Goal: Task Accomplishment & Management: Manage account settings

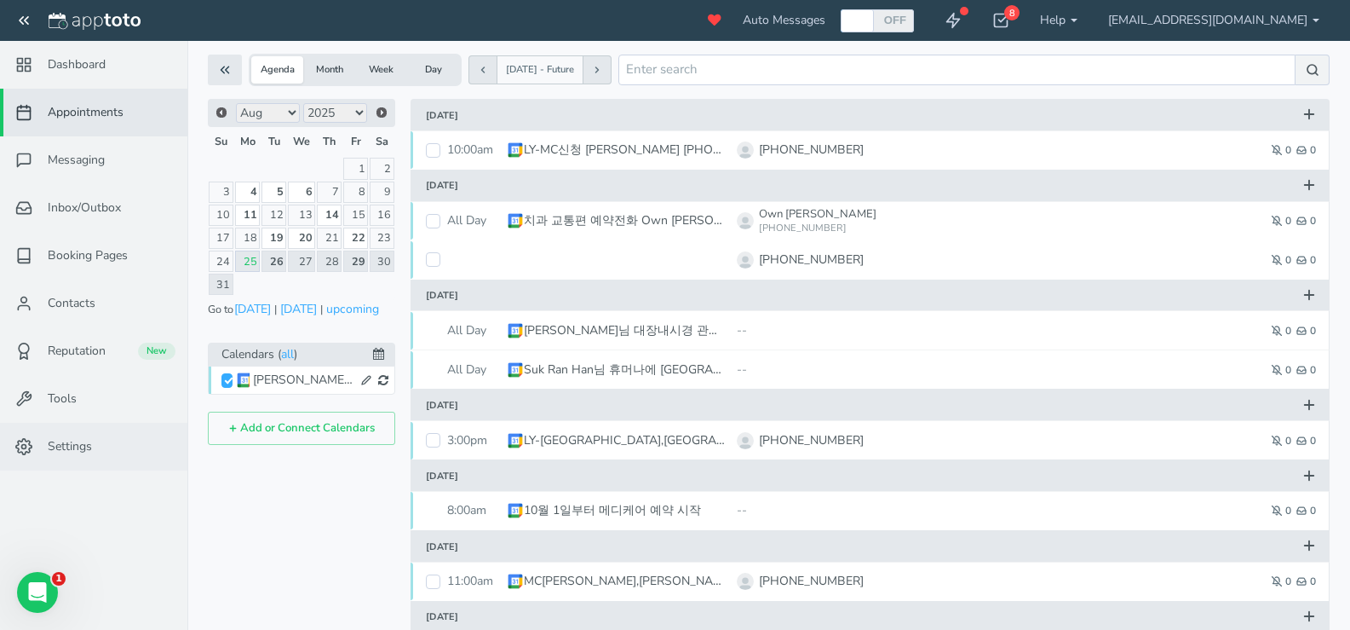
click at [101, 435] on link "Settings" at bounding box center [93, 447] width 187 height 48
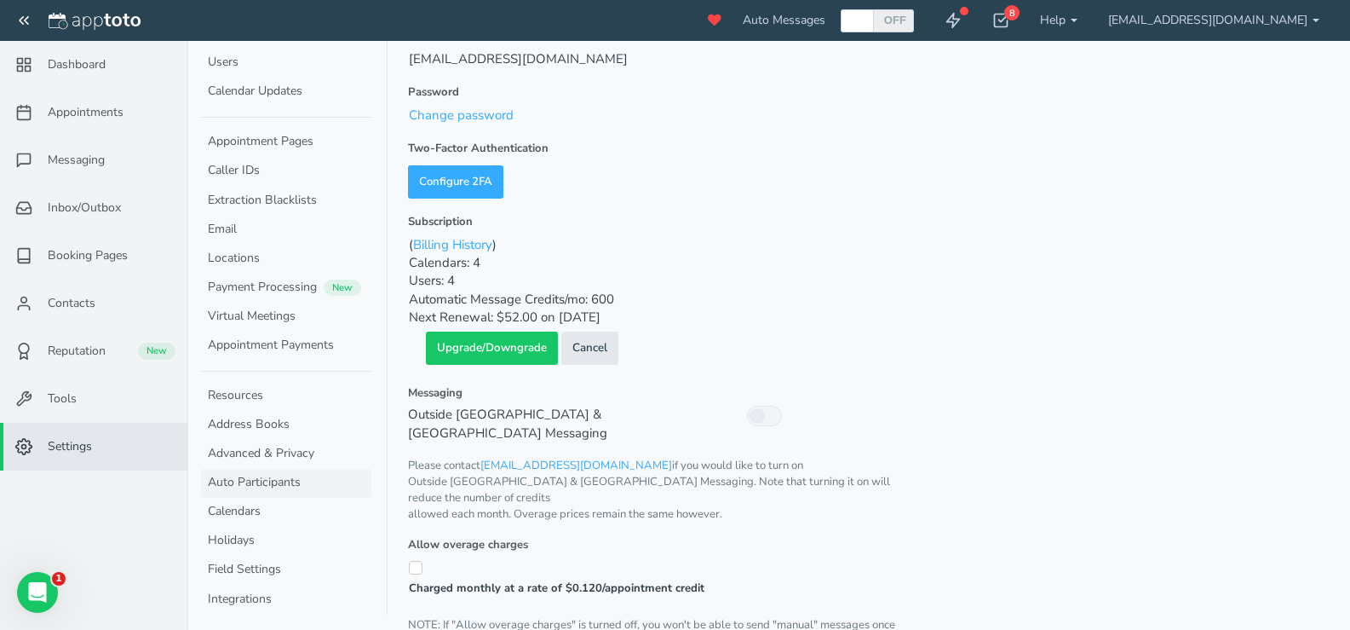
scroll to position [85, 0]
click at [268, 504] on link "Calendars" at bounding box center [286, 512] width 170 height 29
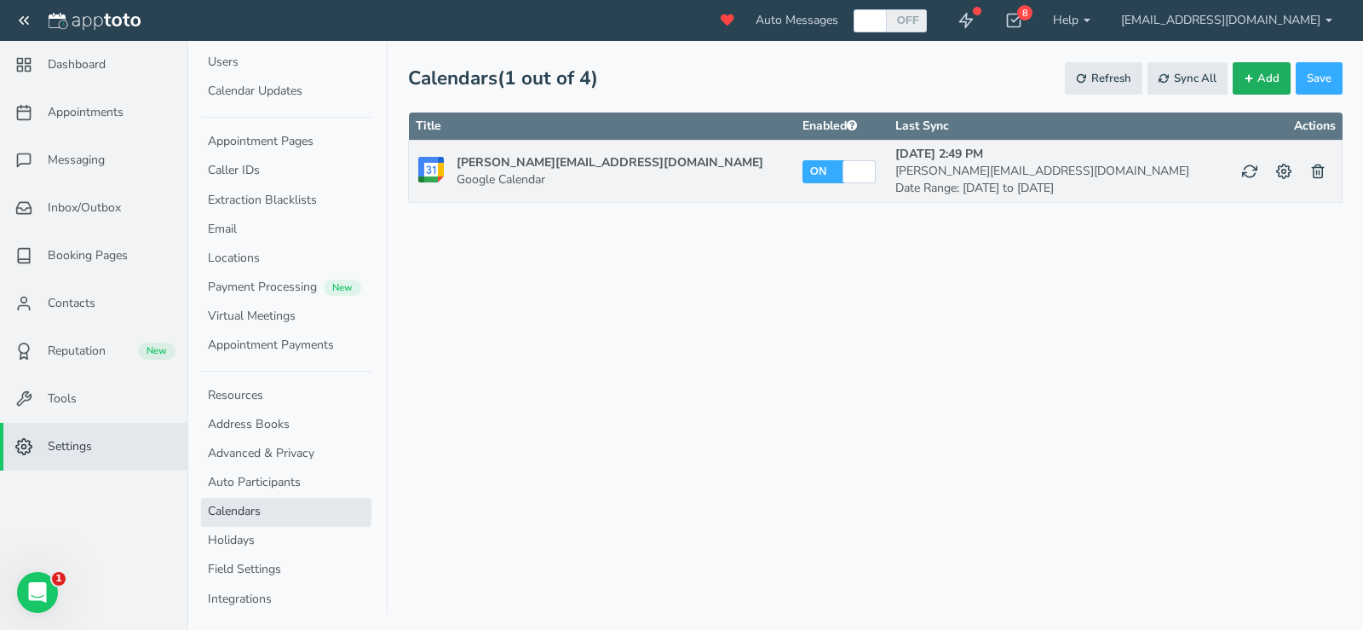
click at [1267, 86] on button "Add" at bounding box center [1262, 78] width 58 height 33
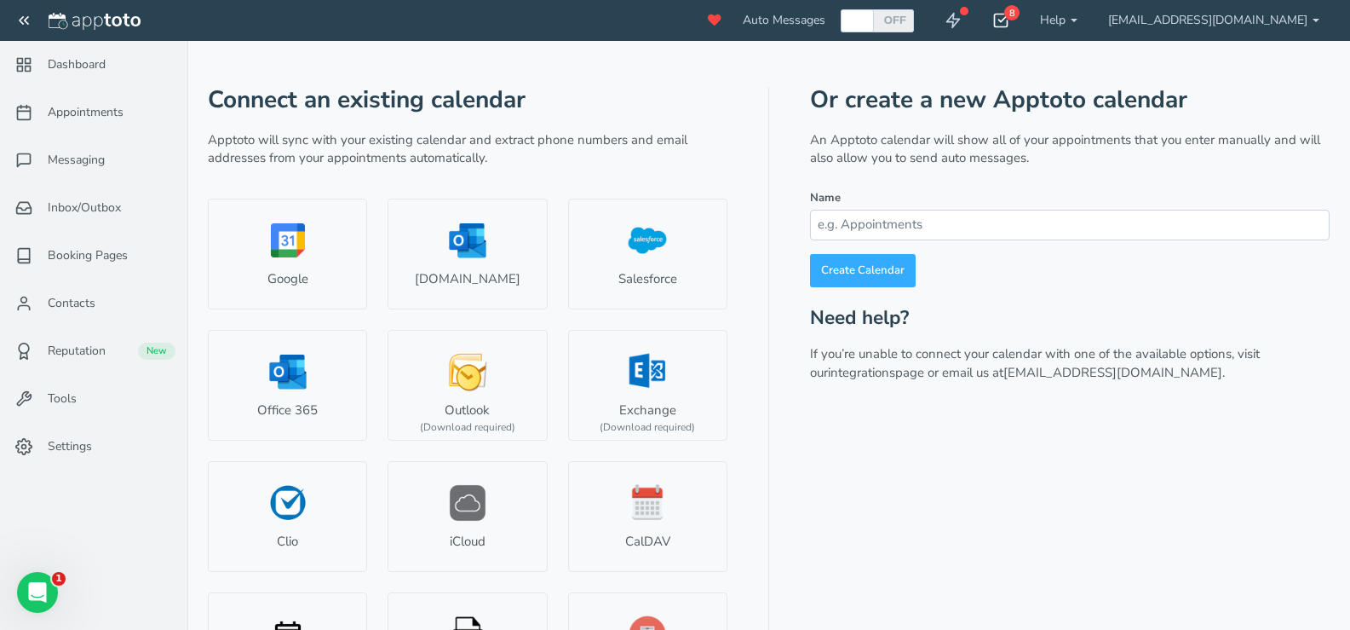
click at [1020, 12] on div "8" at bounding box center [1011, 12] width 15 height 15
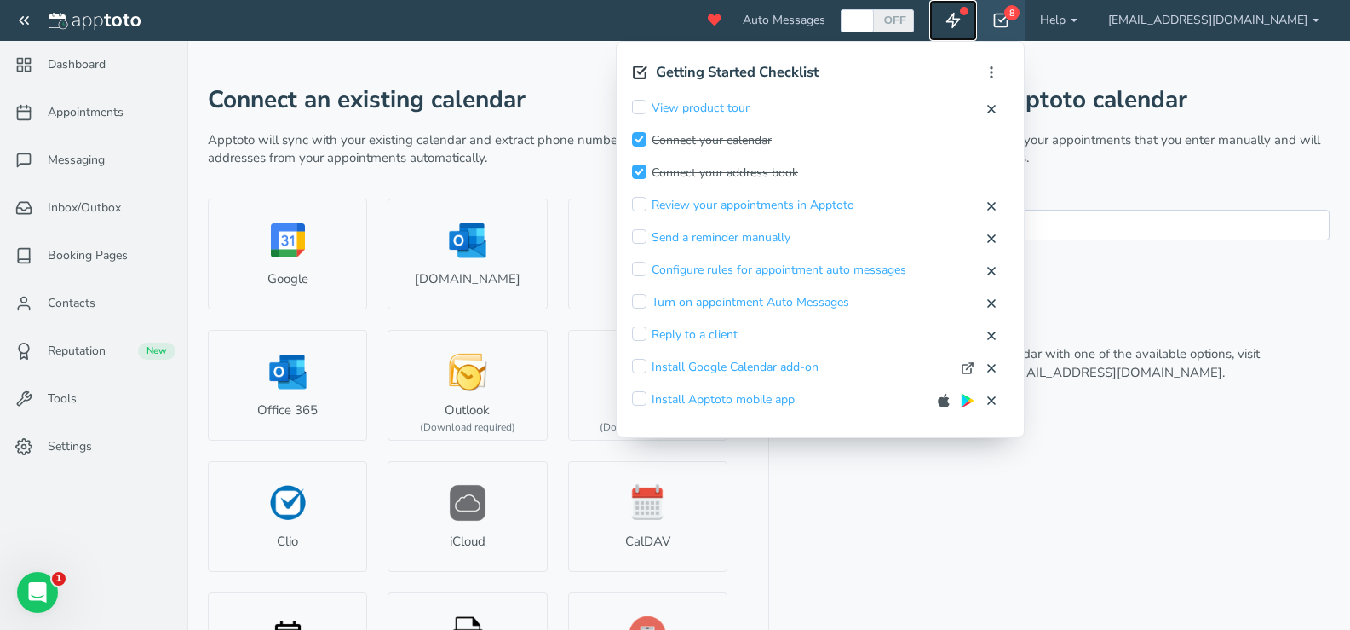
drag, startPoint x: 1045, startPoint y: 2, endPoint x: 1058, endPoint y: 16, distance: 19.9
click at [977, 3] on link at bounding box center [953, 20] width 48 height 41
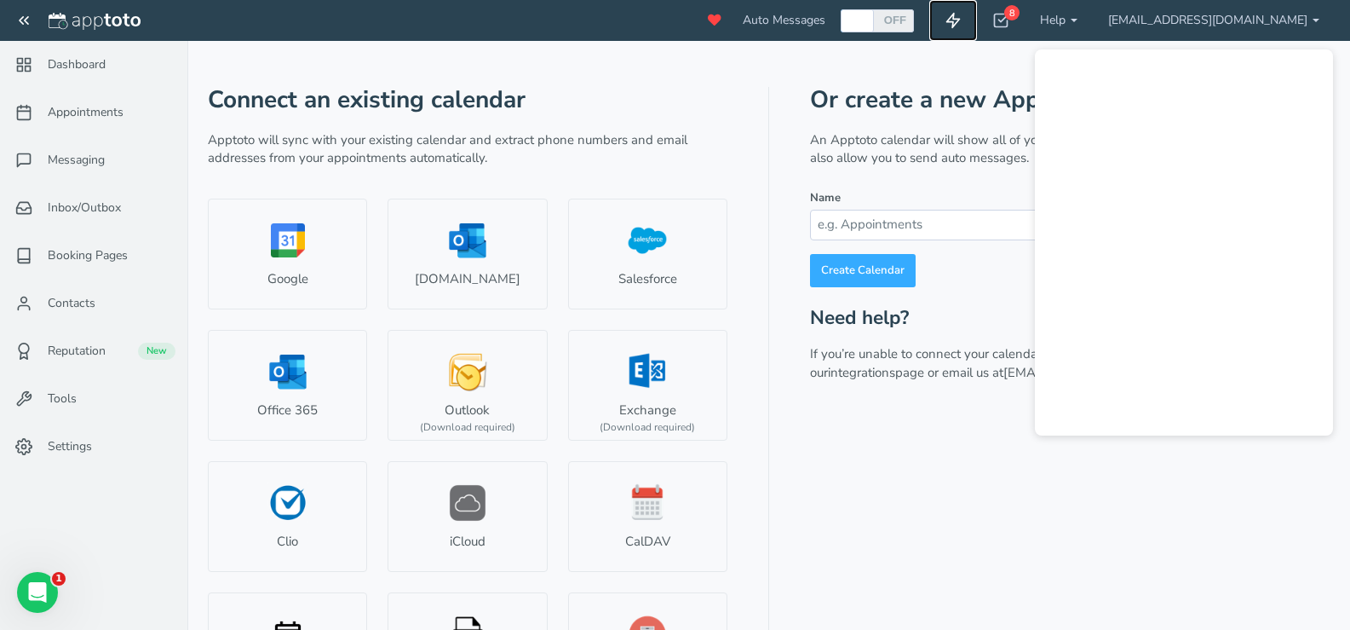
click at [960, 20] on use at bounding box center [953, 21] width 13 height 14
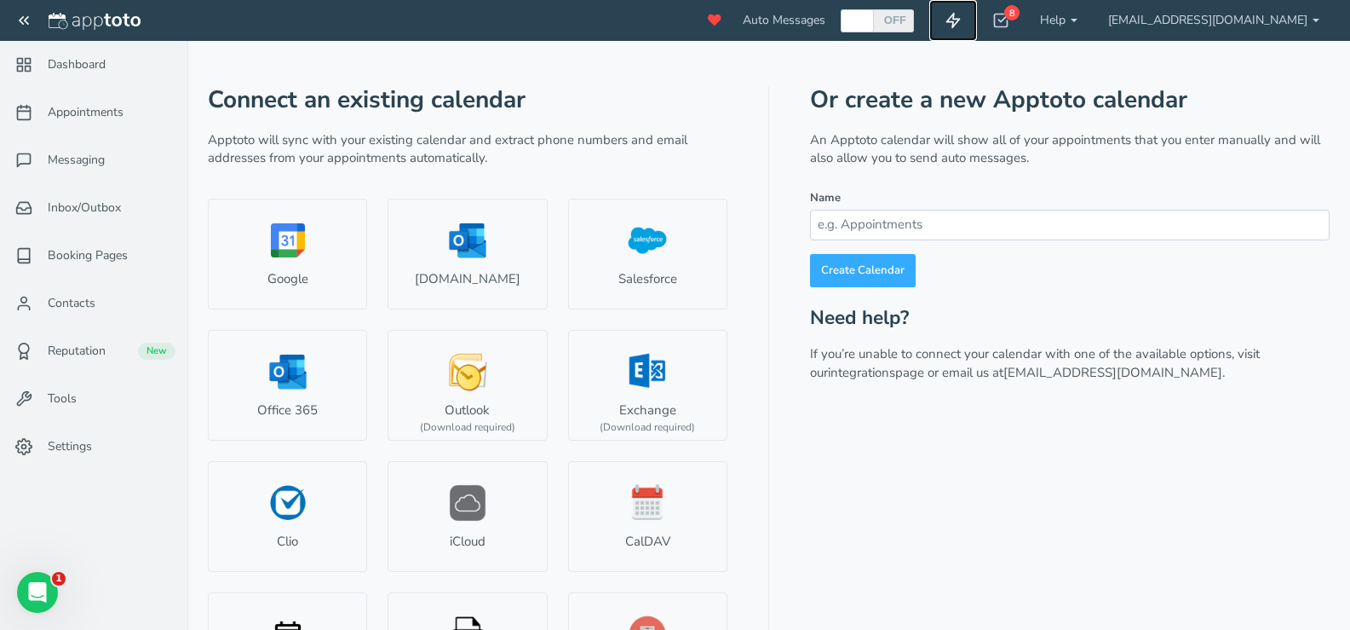
click at [960, 20] on use at bounding box center [953, 21] width 13 height 14
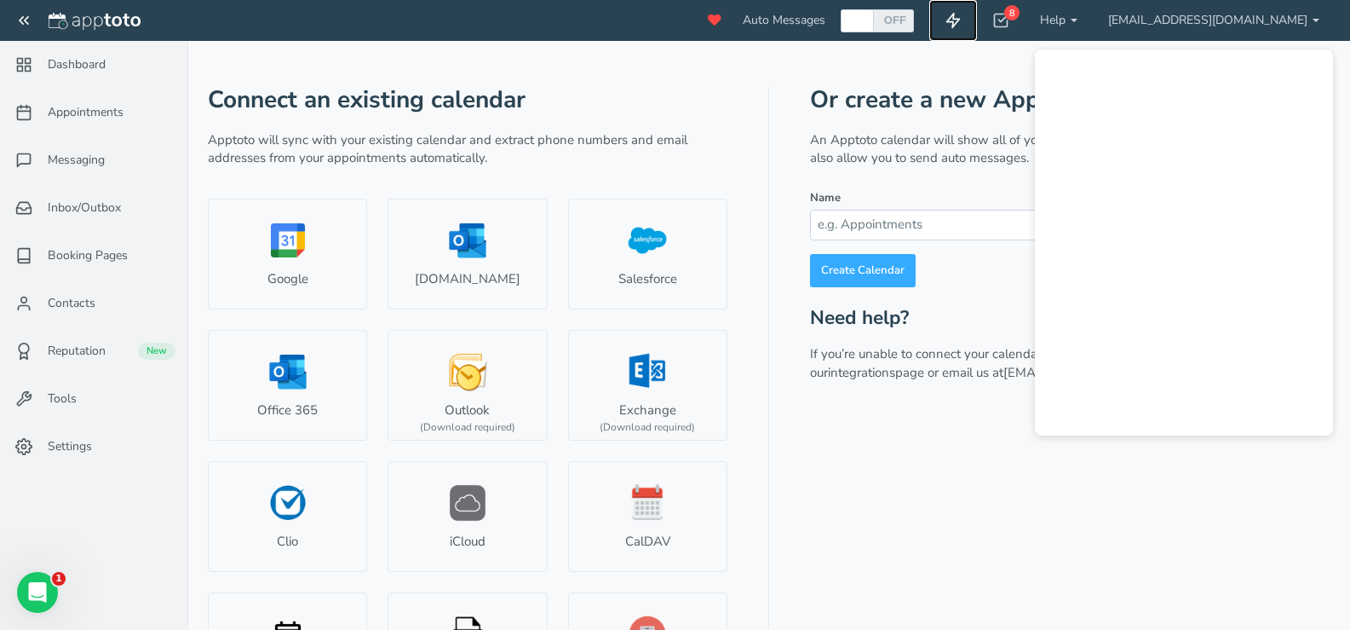
click at [960, 20] on use at bounding box center [953, 21] width 13 height 14
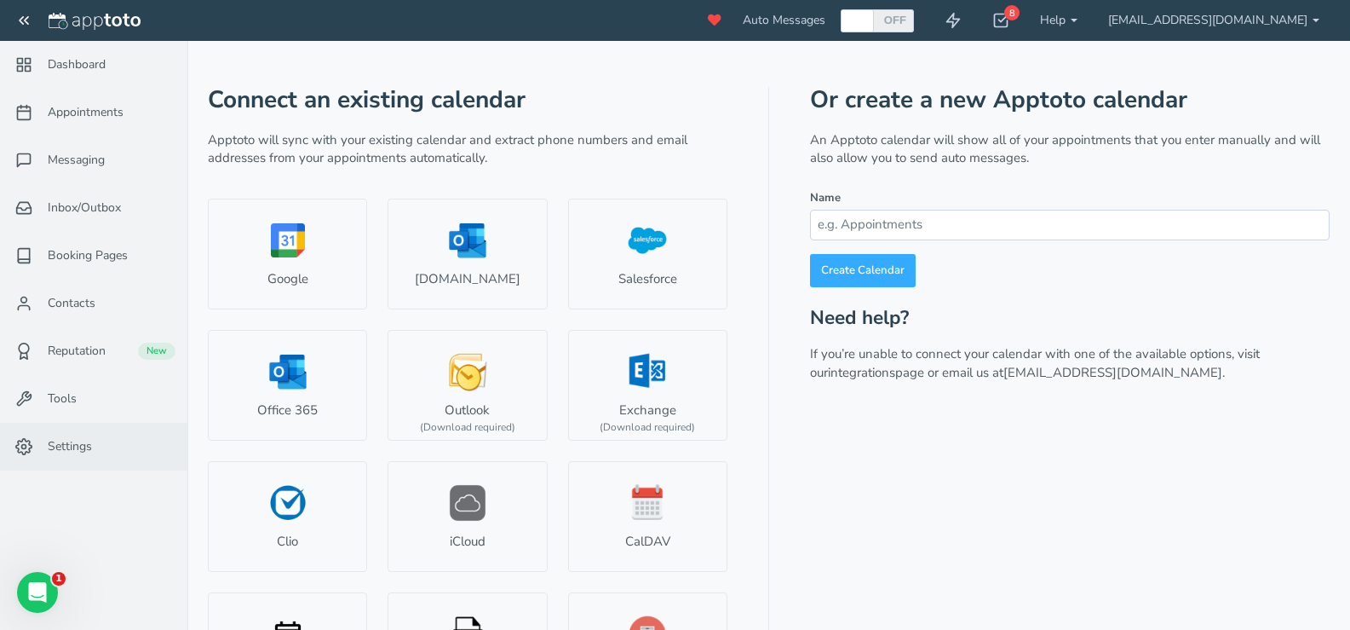
click at [63, 445] on span "Settings" at bounding box center [70, 446] width 44 height 17
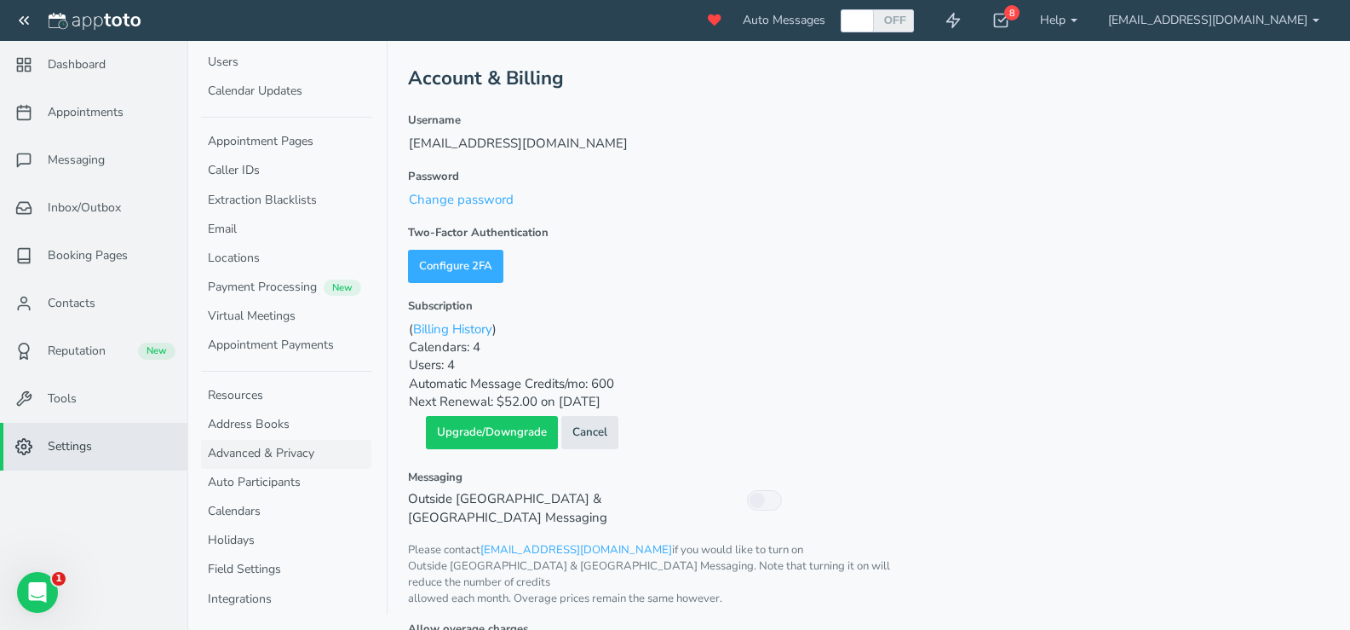
scroll to position [170, 0]
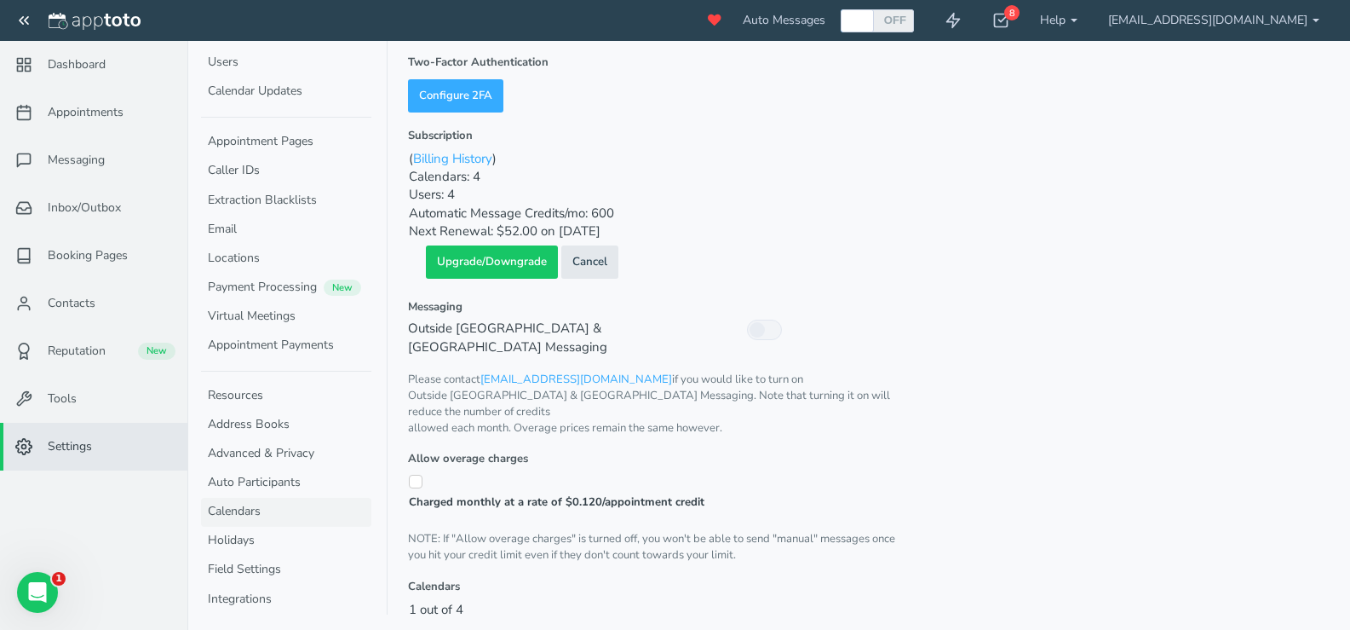
click at [257, 503] on link "Calendars" at bounding box center [286, 512] width 170 height 29
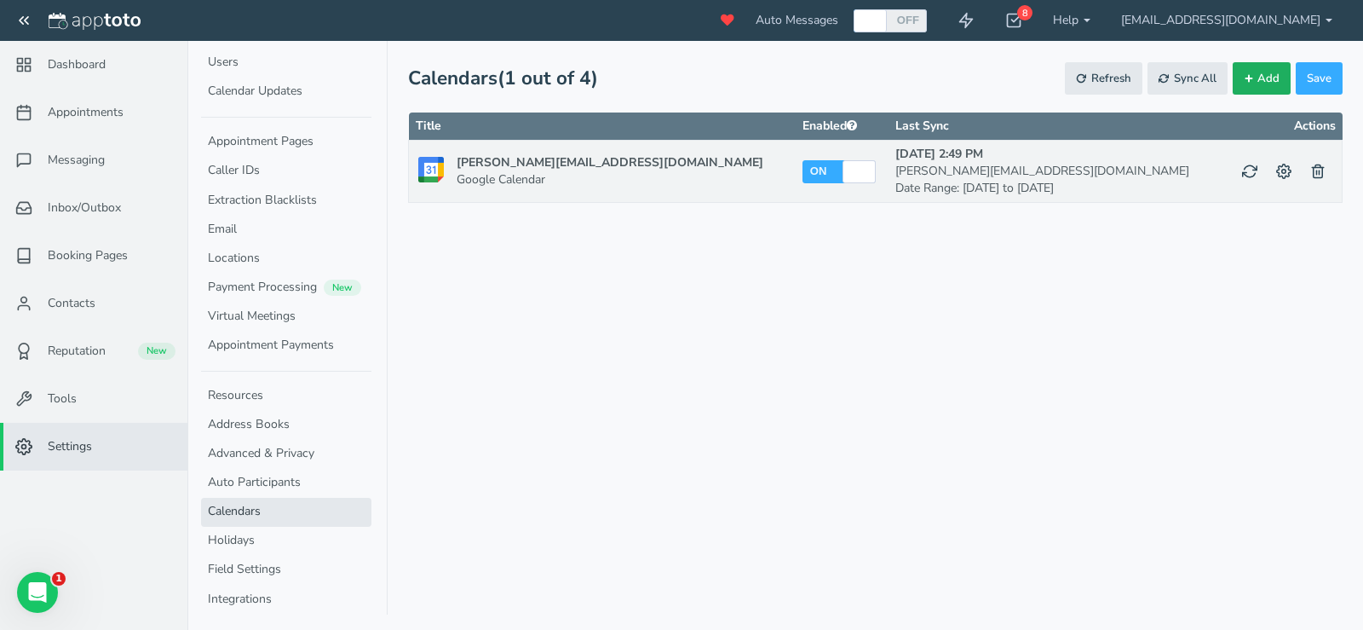
click at [1264, 79] on span "Add" at bounding box center [1268, 79] width 22 height 16
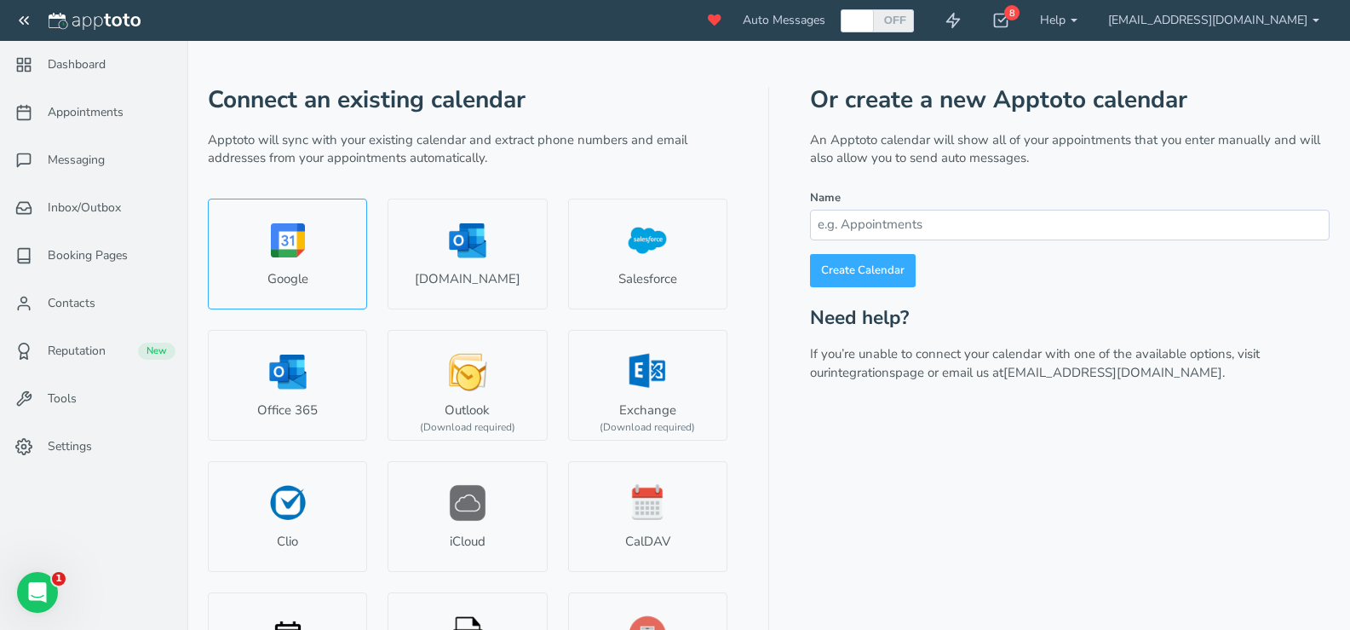
click at [281, 233] on link "Google" at bounding box center [287, 254] width 159 height 111
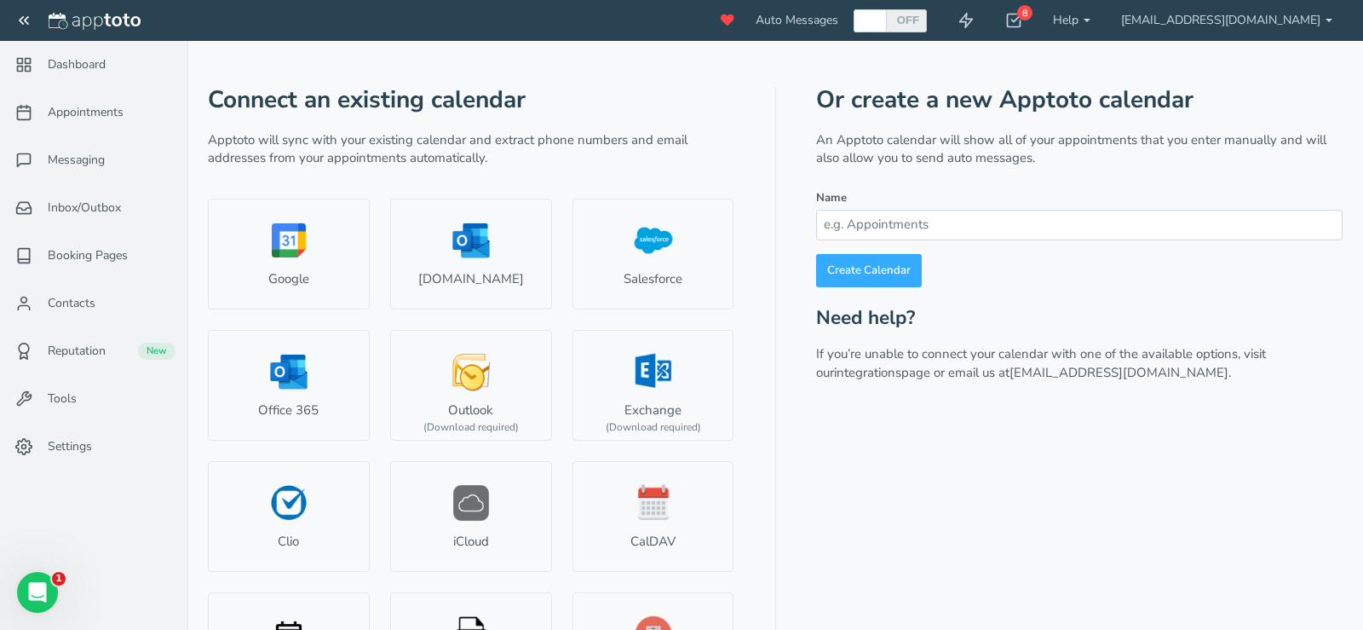
select select "number:57356"
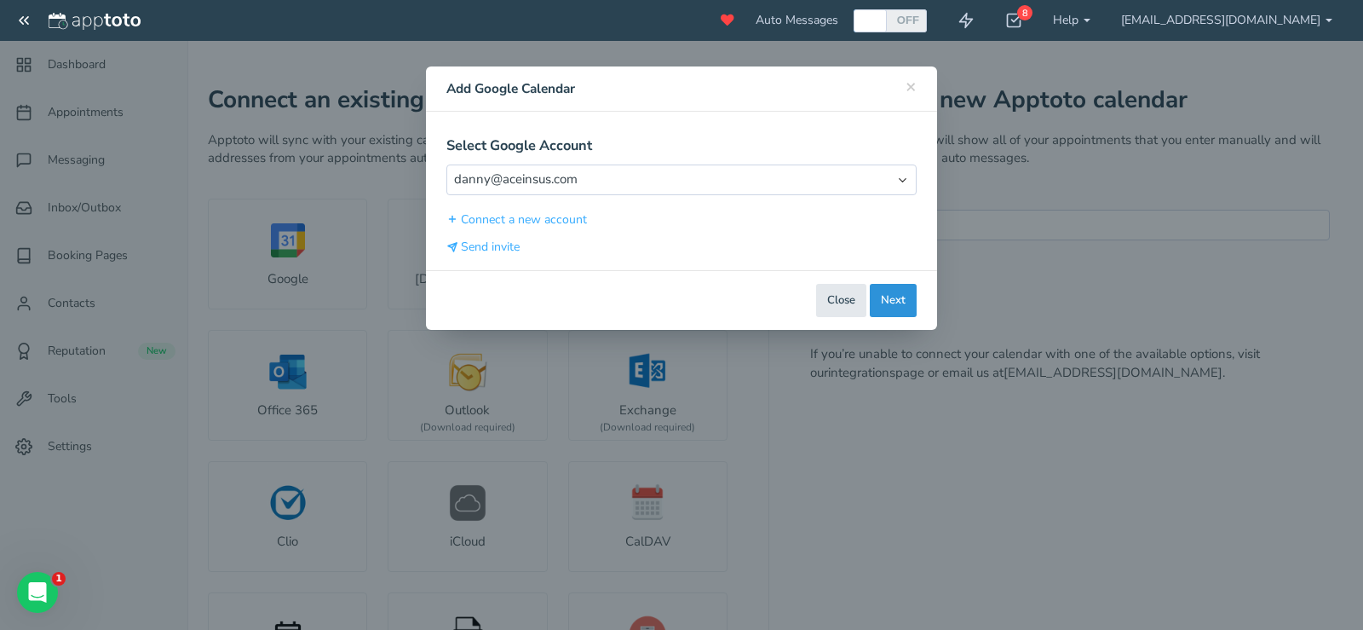
click at [900, 307] on button "Next" at bounding box center [893, 300] width 47 height 33
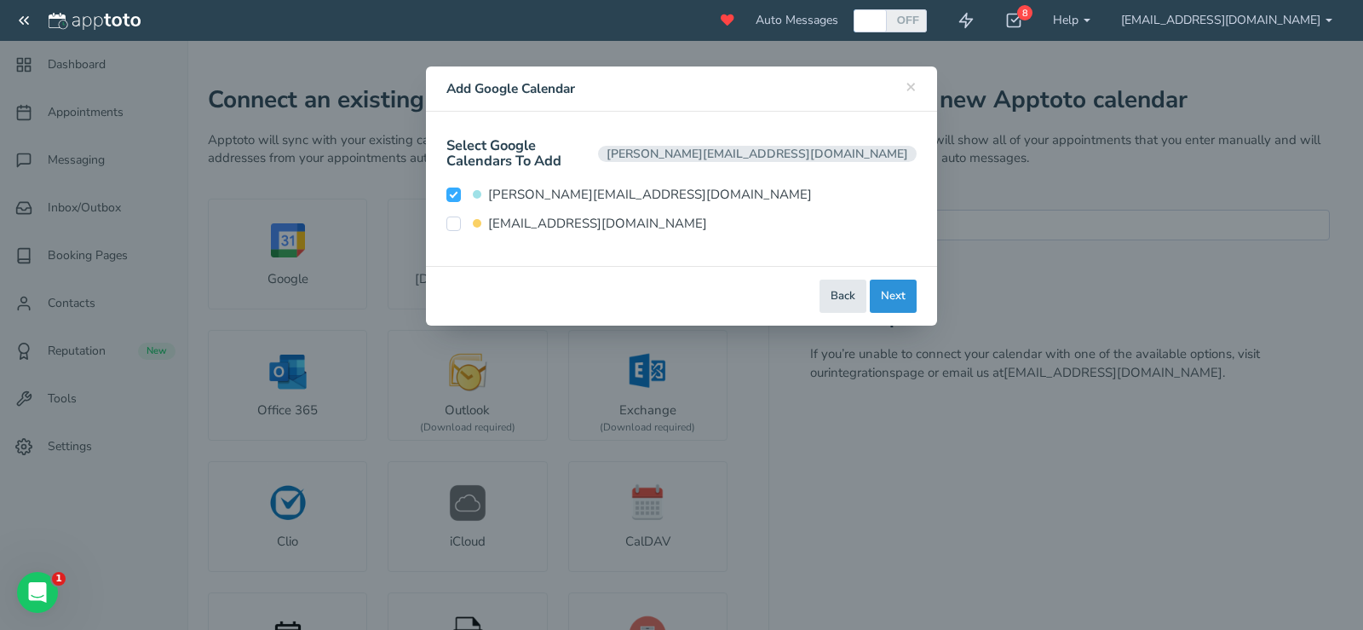
click at [894, 285] on button "Next" at bounding box center [893, 295] width 47 height 33
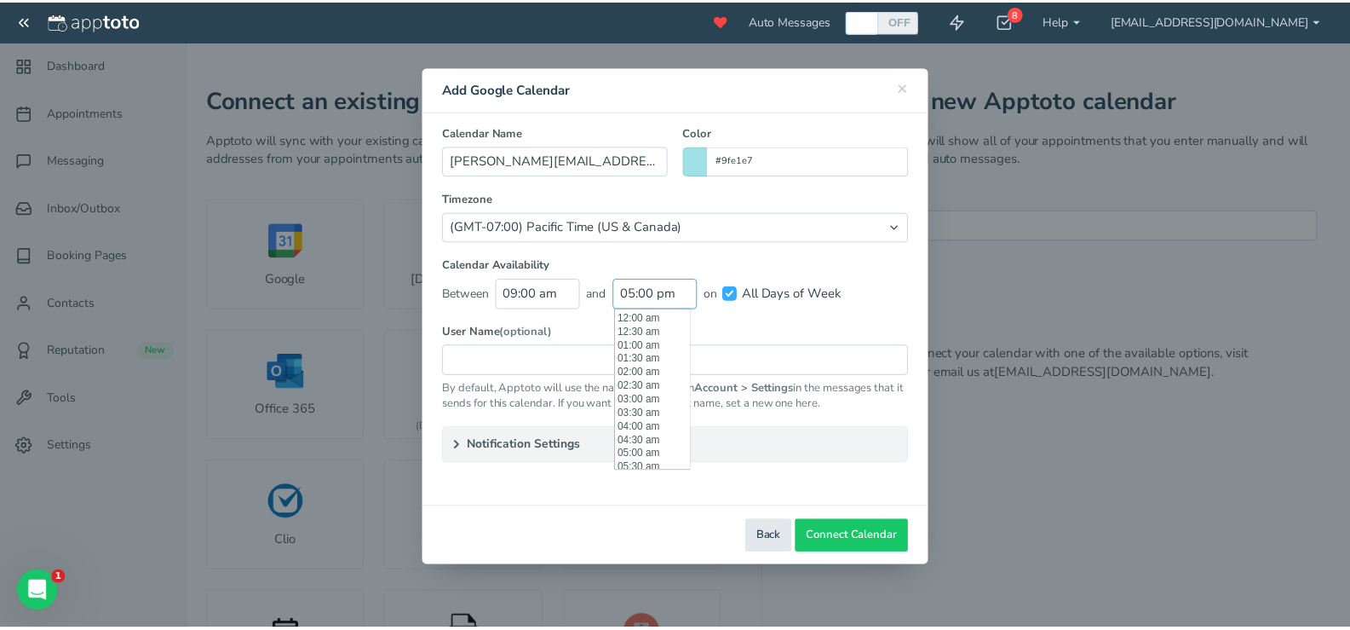
scroll to position [463, 0]
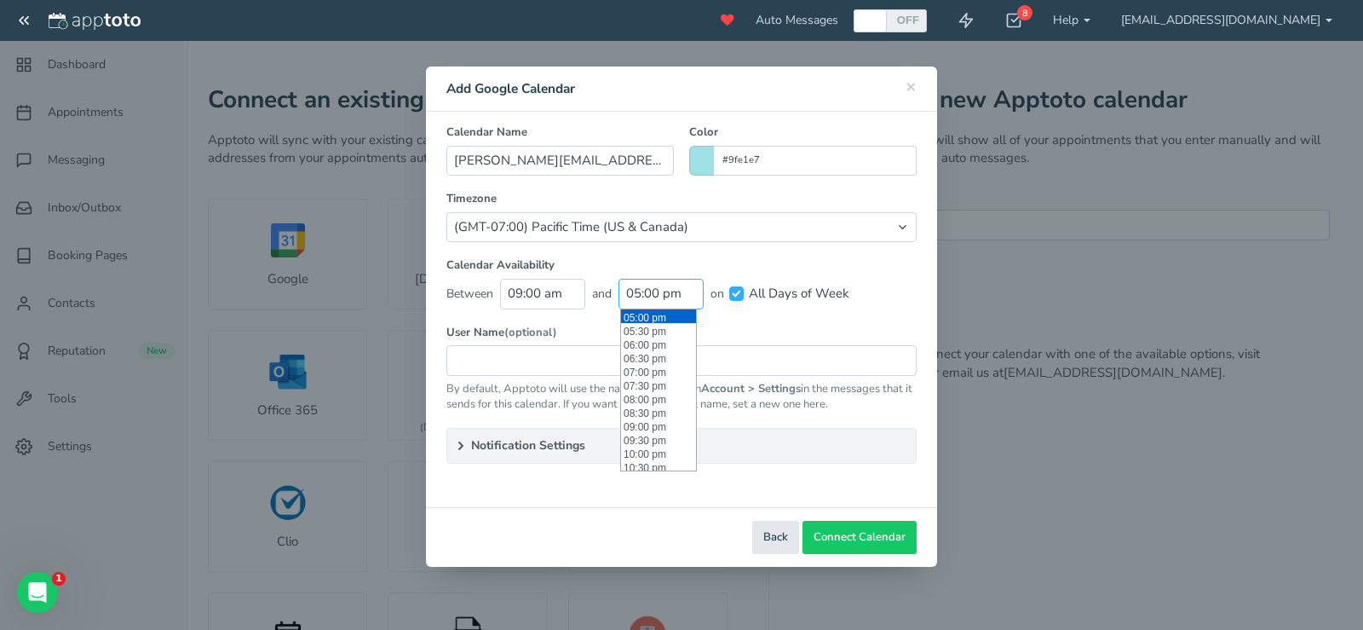
drag, startPoint x: 639, startPoint y: 285, endPoint x: 667, endPoint y: 319, distance: 44.2
click at [639, 285] on input "05:00 pm" at bounding box center [661, 294] width 85 height 30
click at [656, 344] on li "06:00 pm" at bounding box center [658, 344] width 75 height 14
type input "06:00 pm"
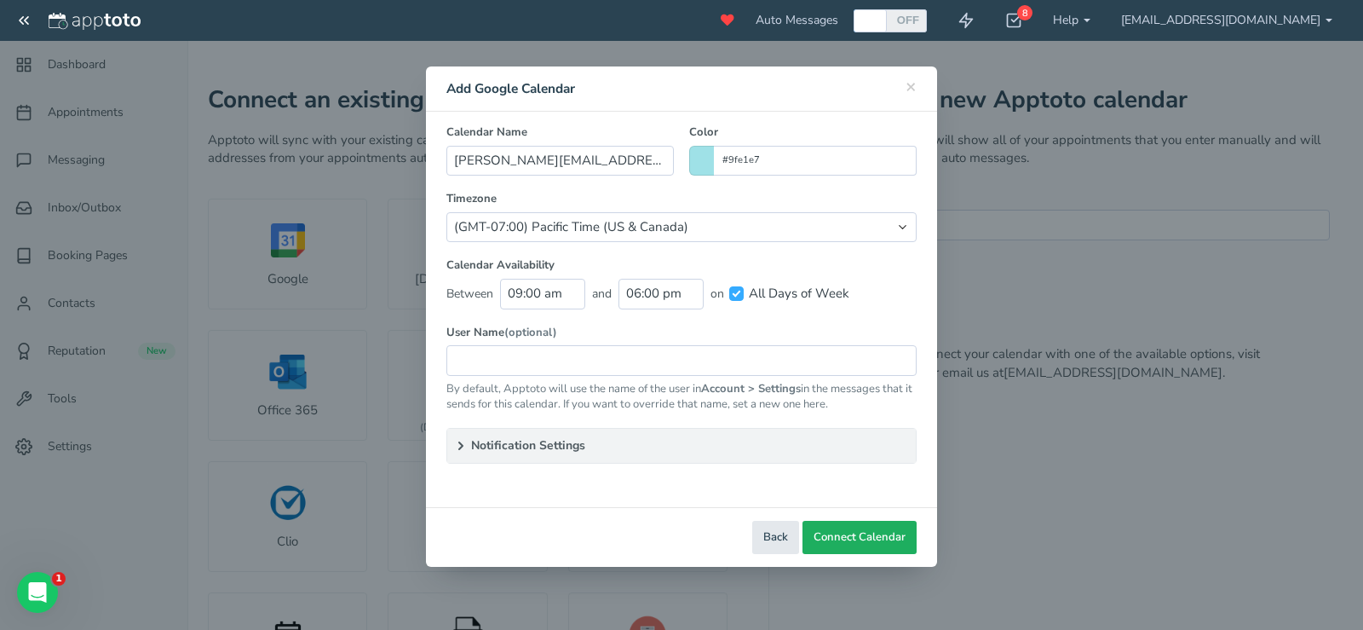
click at [884, 534] on span "Connect Calendar" at bounding box center [860, 537] width 92 height 16
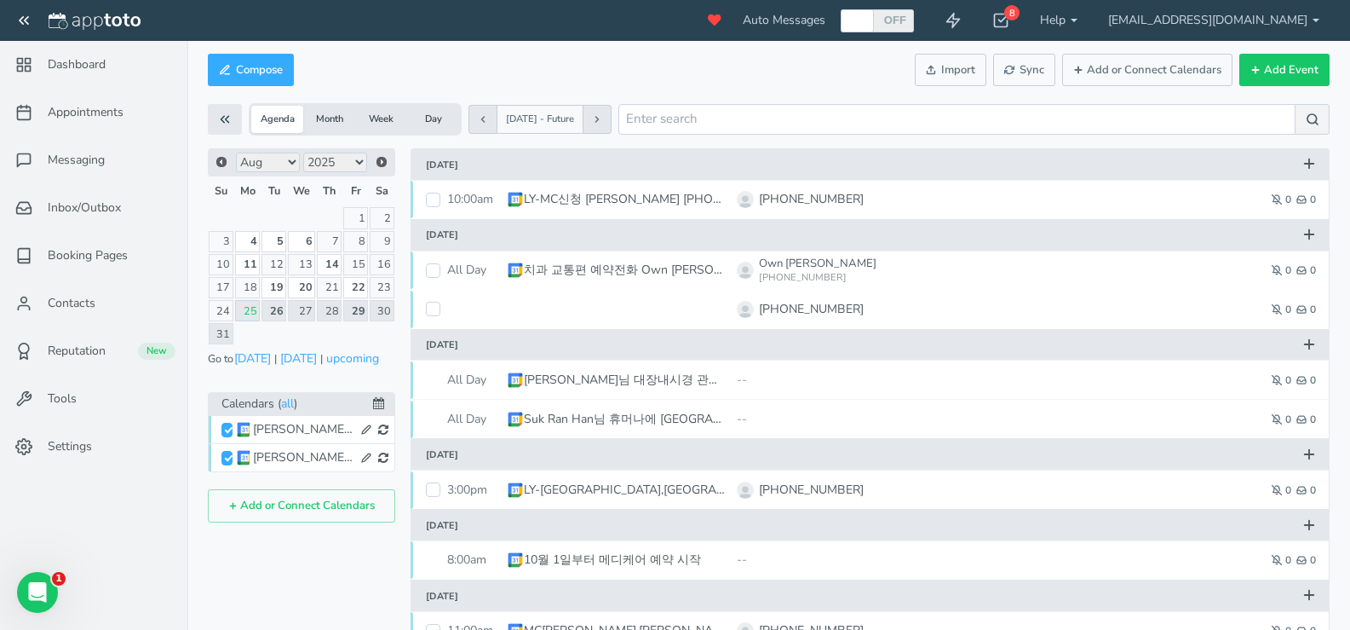
checkbox input "true"
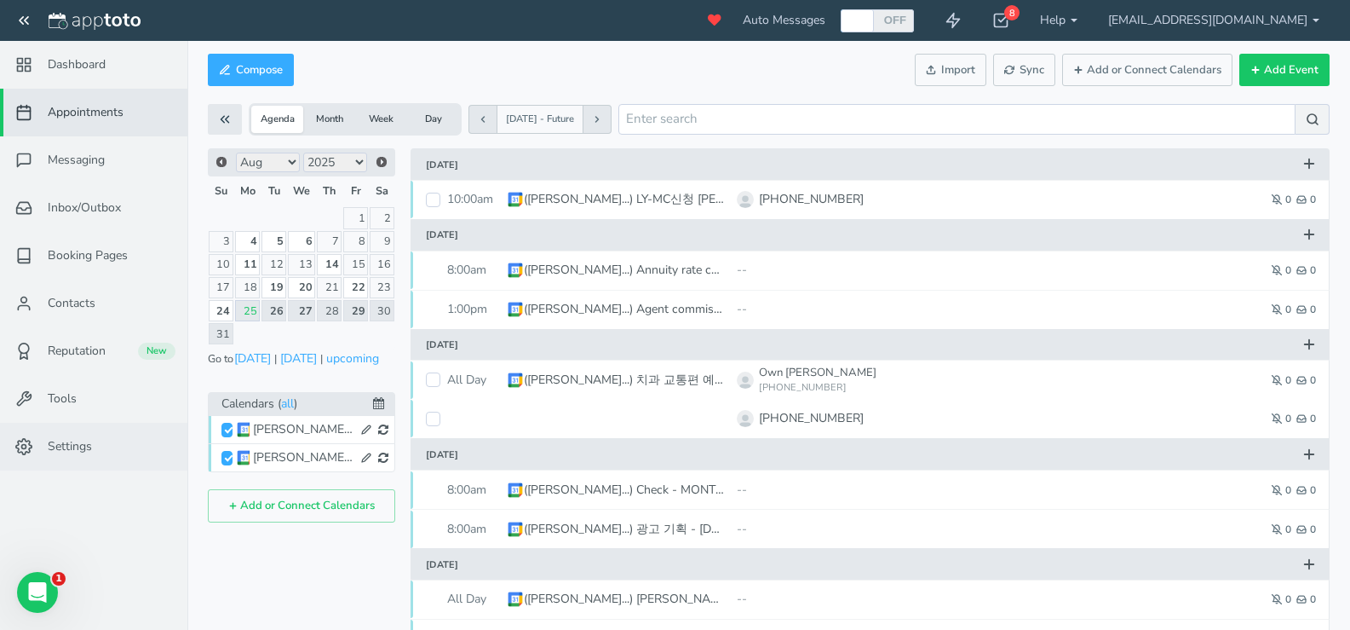
click at [92, 444] on span "Settings" at bounding box center [70, 446] width 44 height 17
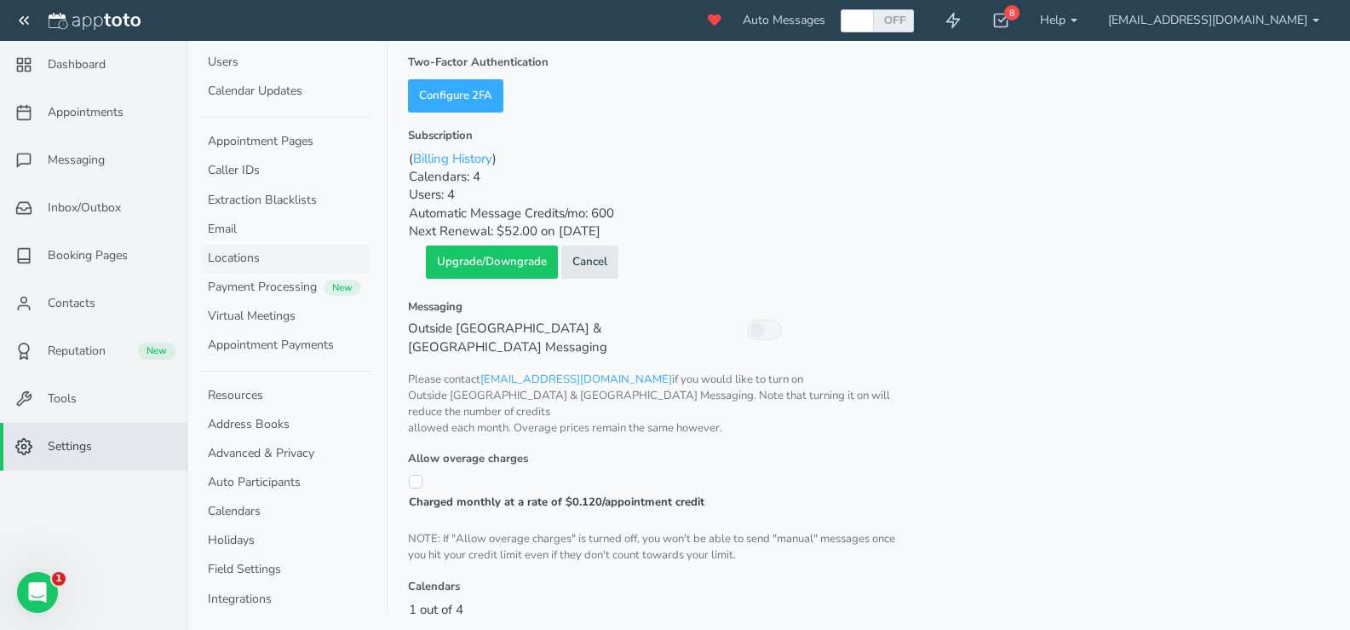
scroll to position [256, 0]
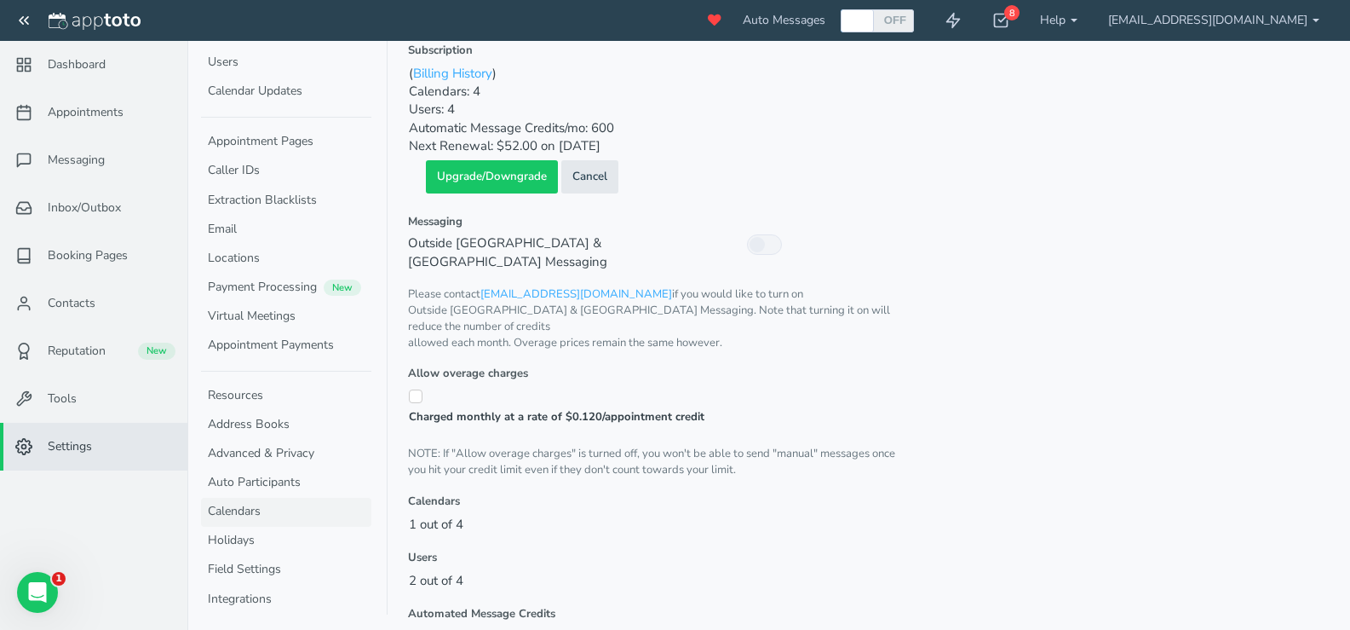
click at [269, 514] on link "Calendars" at bounding box center [286, 512] width 170 height 29
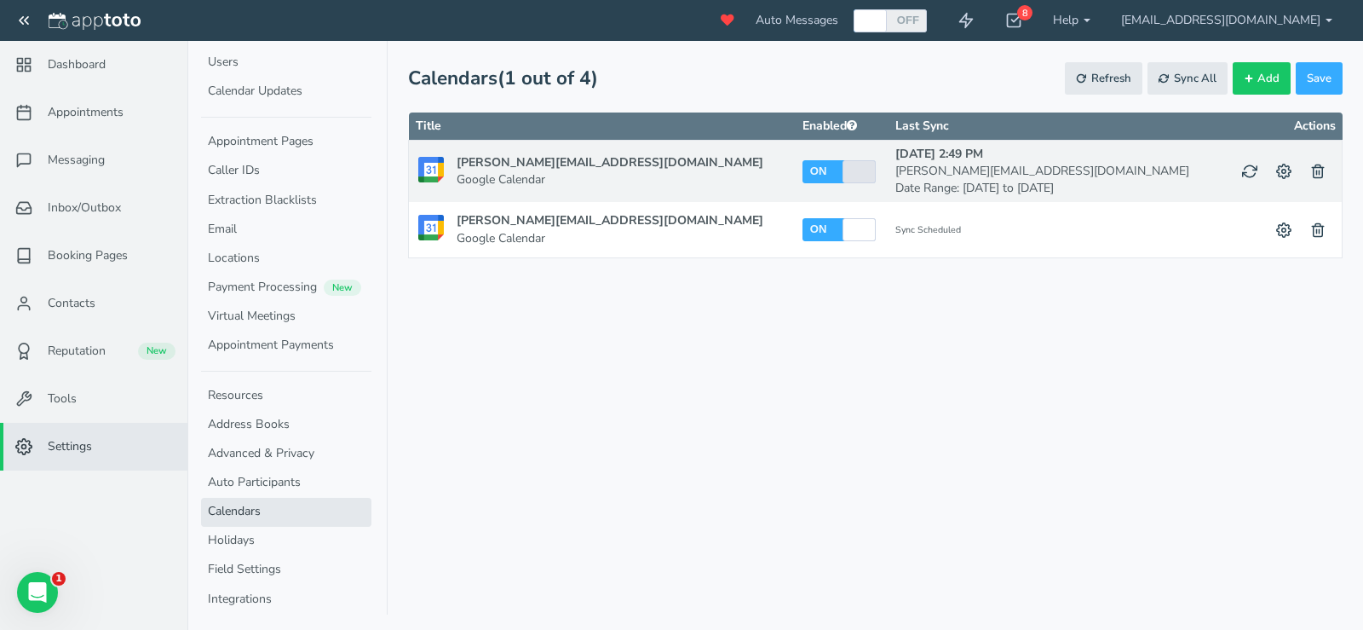
click at [845, 170] on div at bounding box center [859, 171] width 28 height 23
click at [809, 170] on label "ON" at bounding box center [818, 171] width 19 height 14
drag, startPoint x: 782, startPoint y: 176, endPoint x: 698, endPoint y: 167, distance: 84.8
click at [703, 168] on tr "connie@aceinsus.com Google Calendar Based on "" OFF ON Note: Auto Messages Disa…" at bounding box center [876, 172] width 934 height 62
checkbox input "false"
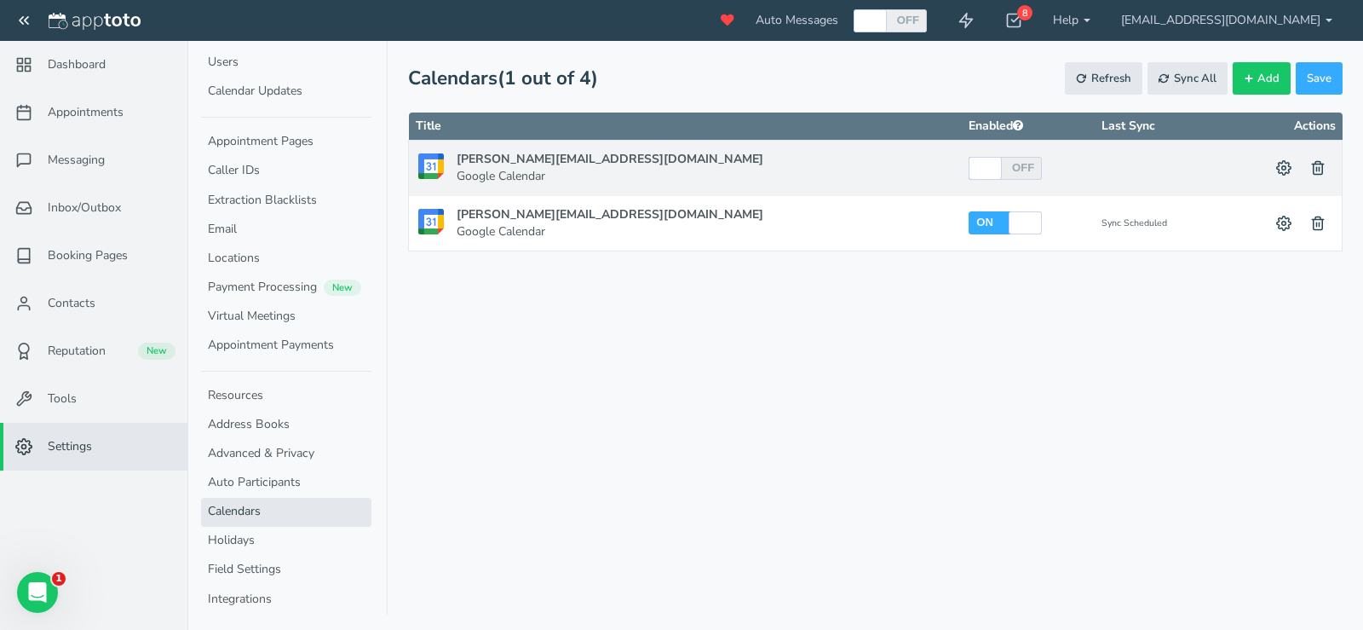
click at [976, 352] on div "Appointments Messaging Inbox/Outbox Booking Pages Campaigns Contacts Reputation…" at bounding box center [775, 315] width 1176 height 630
click at [97, 447] on link "Settings" at bounding box center [93, 447] width 187 height 48
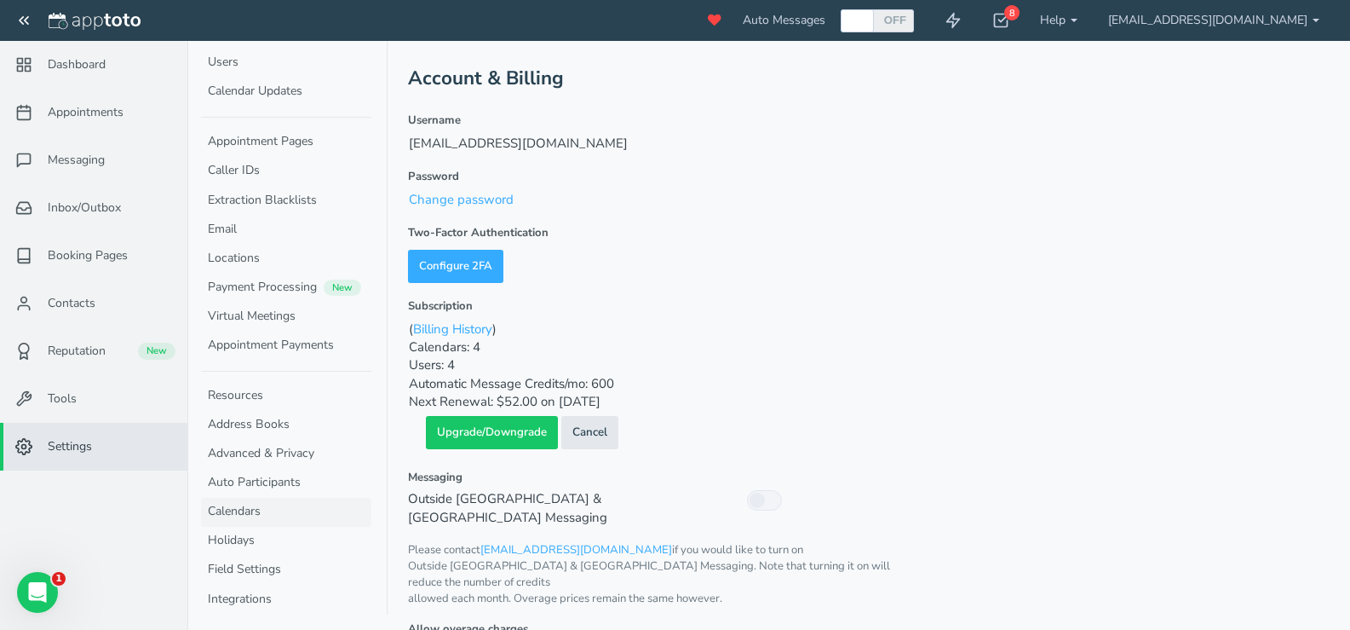
click at [244, 514] on link "Calendars" at bounding box center [286, 512] width 170 height 29
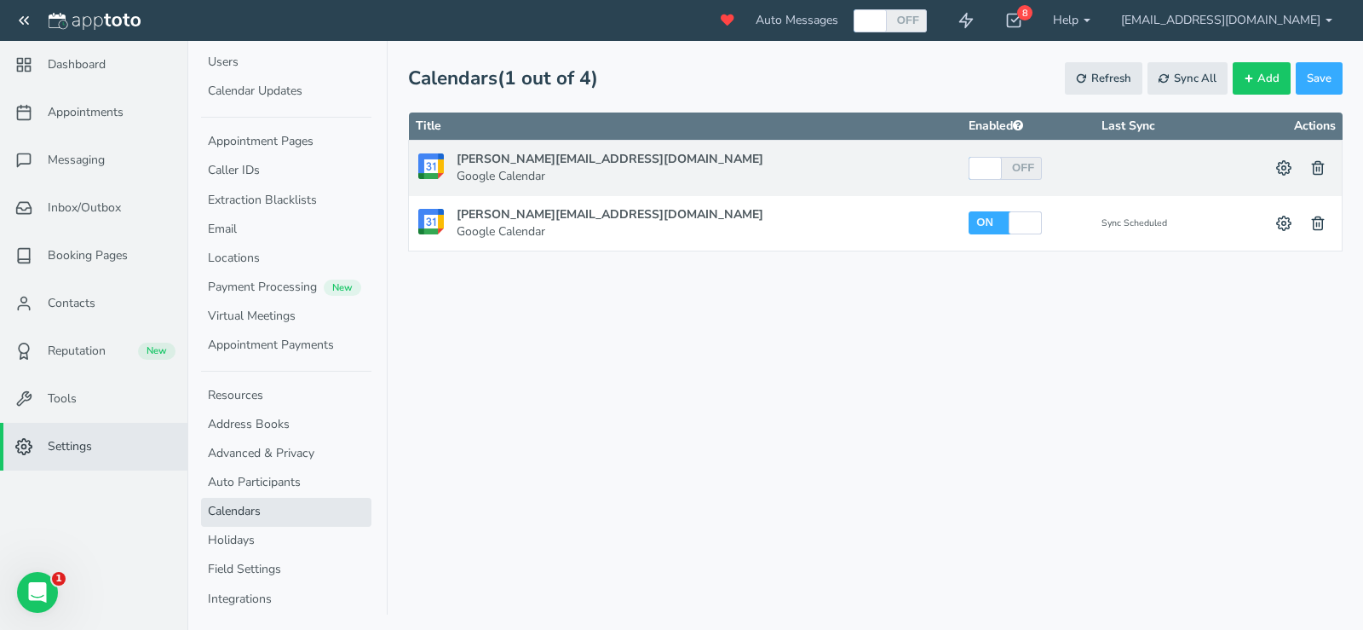
drag, startPoint x: 84, startPoint y: 438, endPoint x: 126, endPoint y: 434, distance: 42.0
click at [87, 438] on span "Settings" at bounding box center [70, 446] width 44 height 17
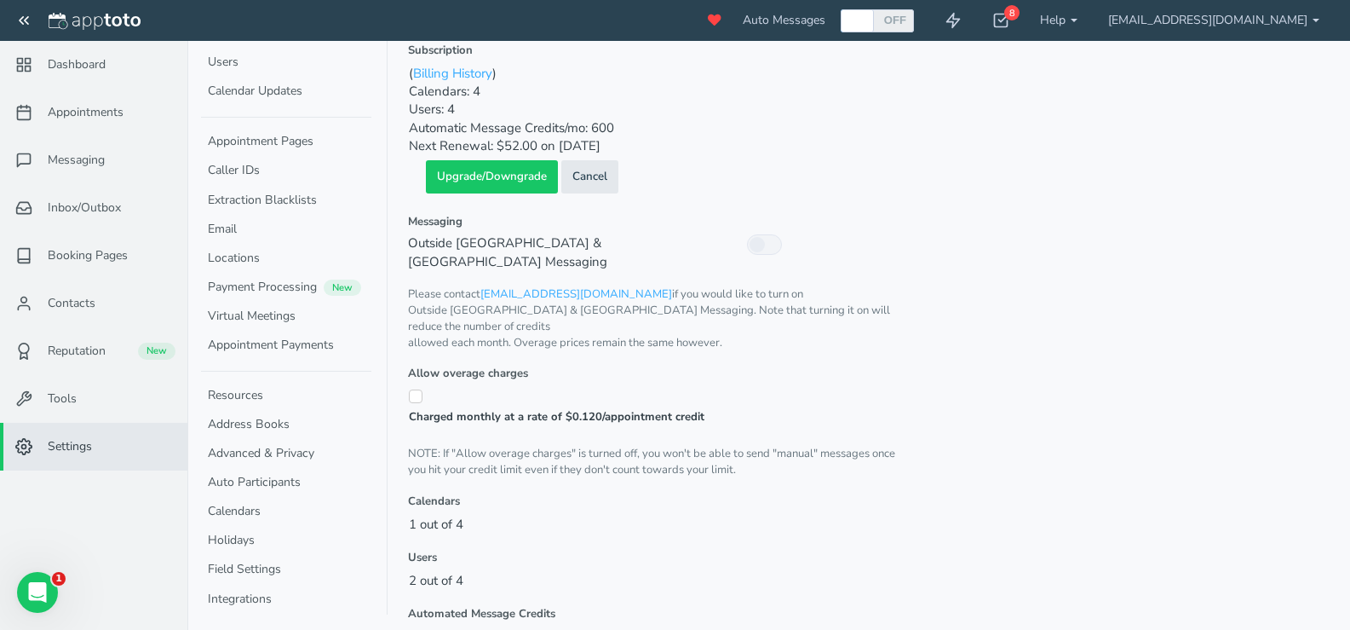
scroll to position [454, 0]
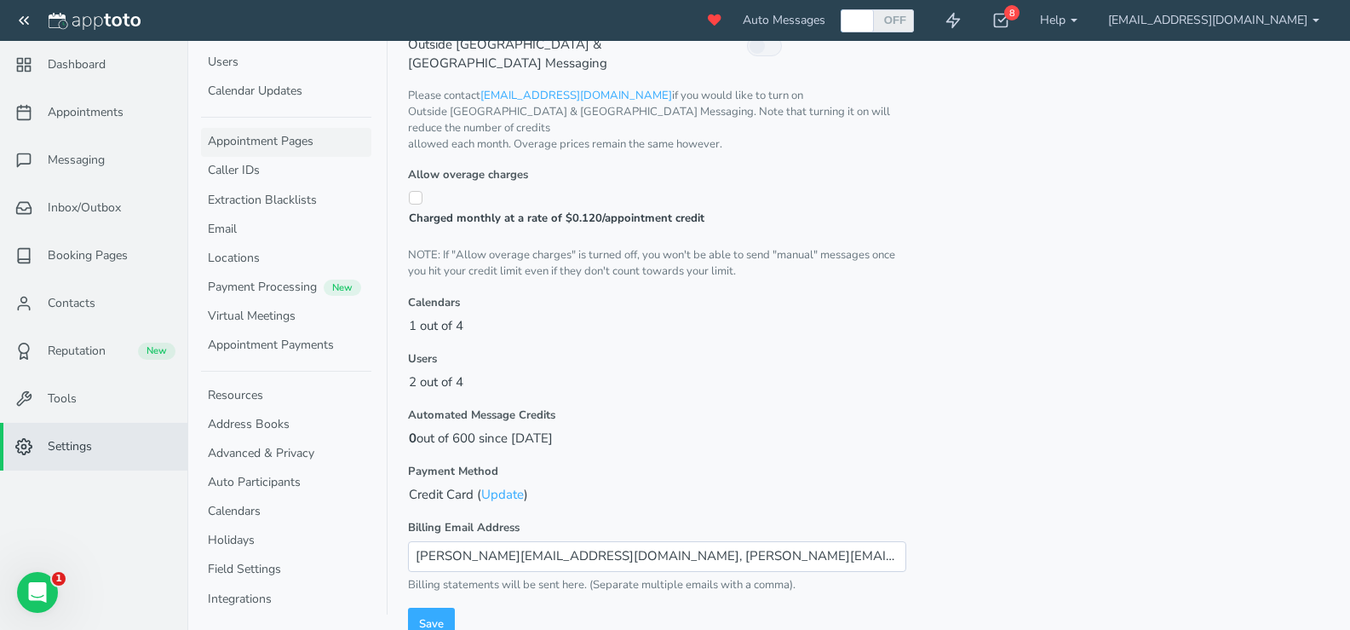
click at [299, 146] on link "Appointment Pages" at bounding box center [286, 142] width 170 height 29
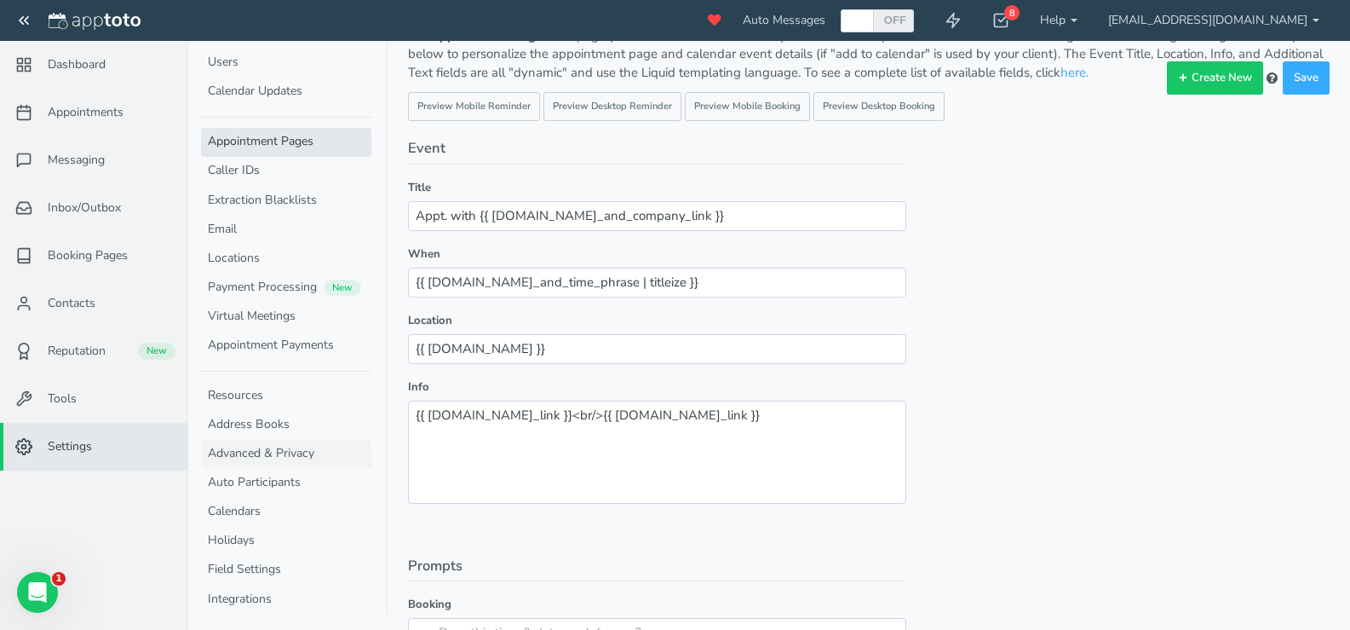
scroll to position [256, 0]
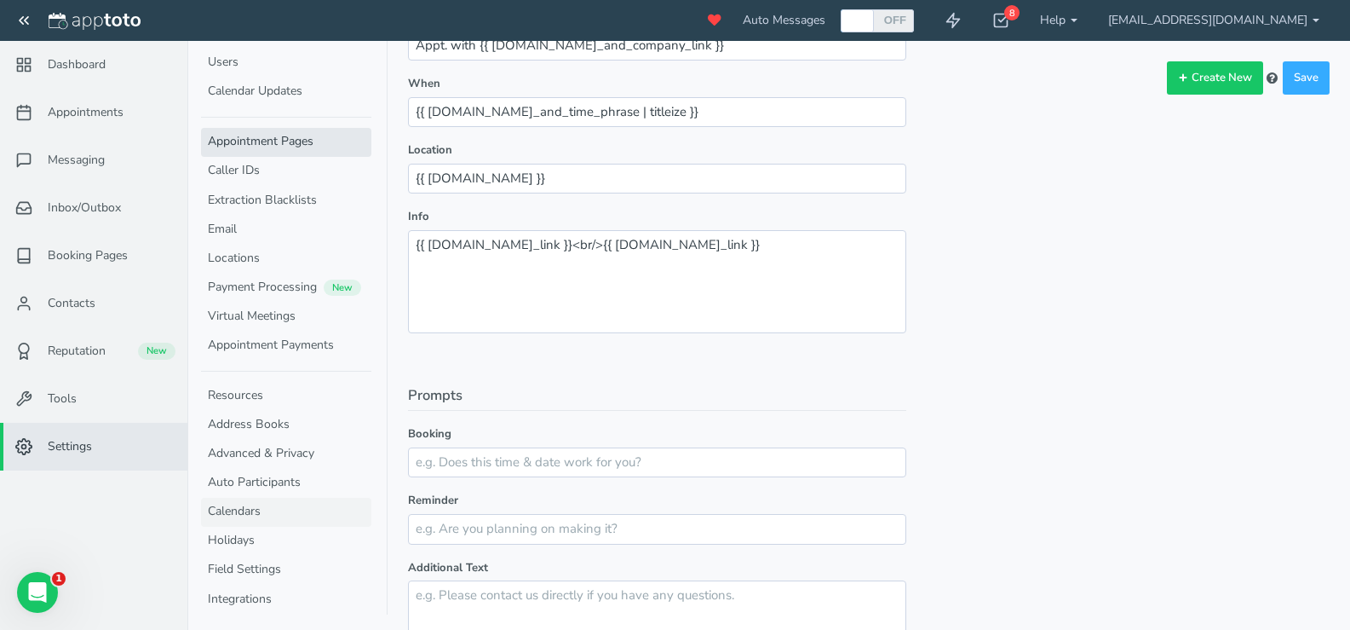
click at [280, 511] on link "Calendars" at bounding box center [286, 512] width 170 height 29
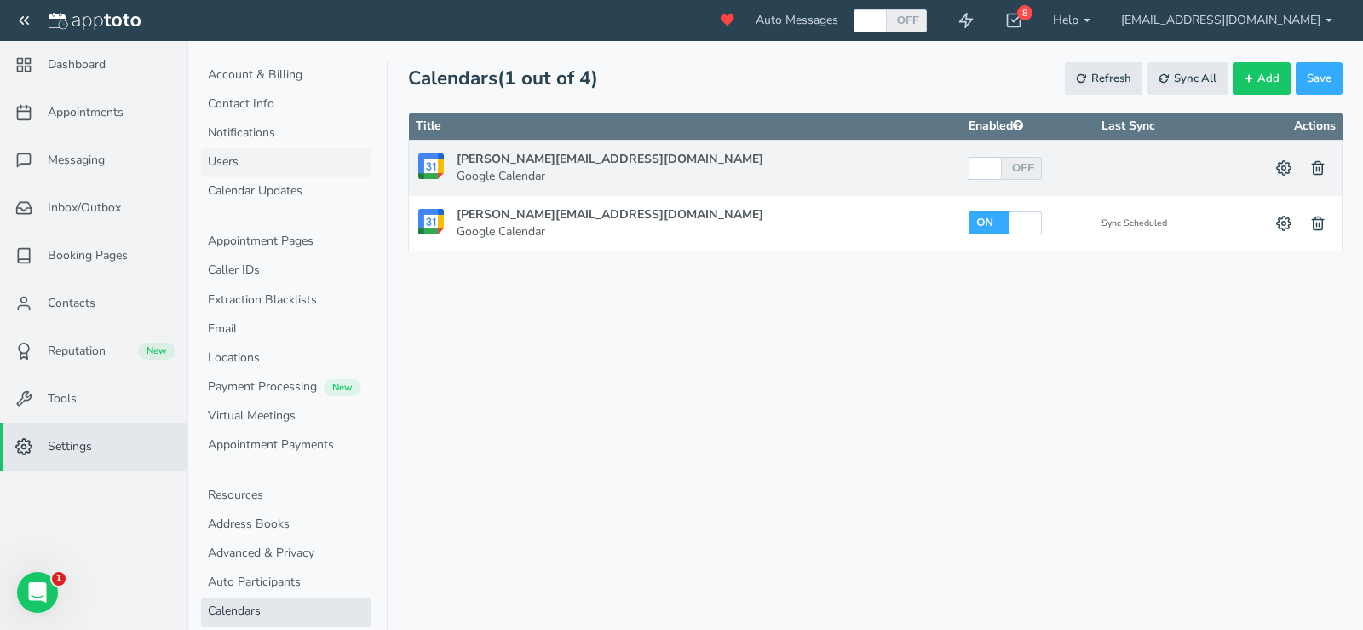
click at [280, 159] on link "Users" at bounding box center [286, 162] width 170 height 29
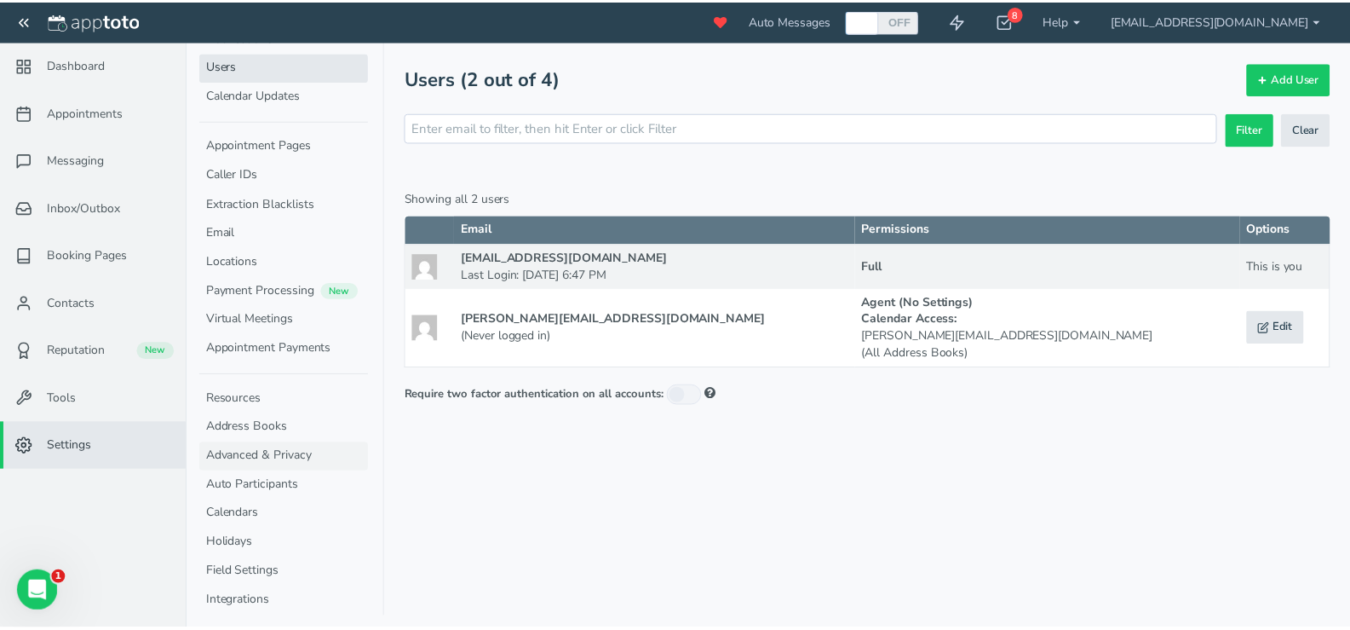
scroll to position [100, 0]
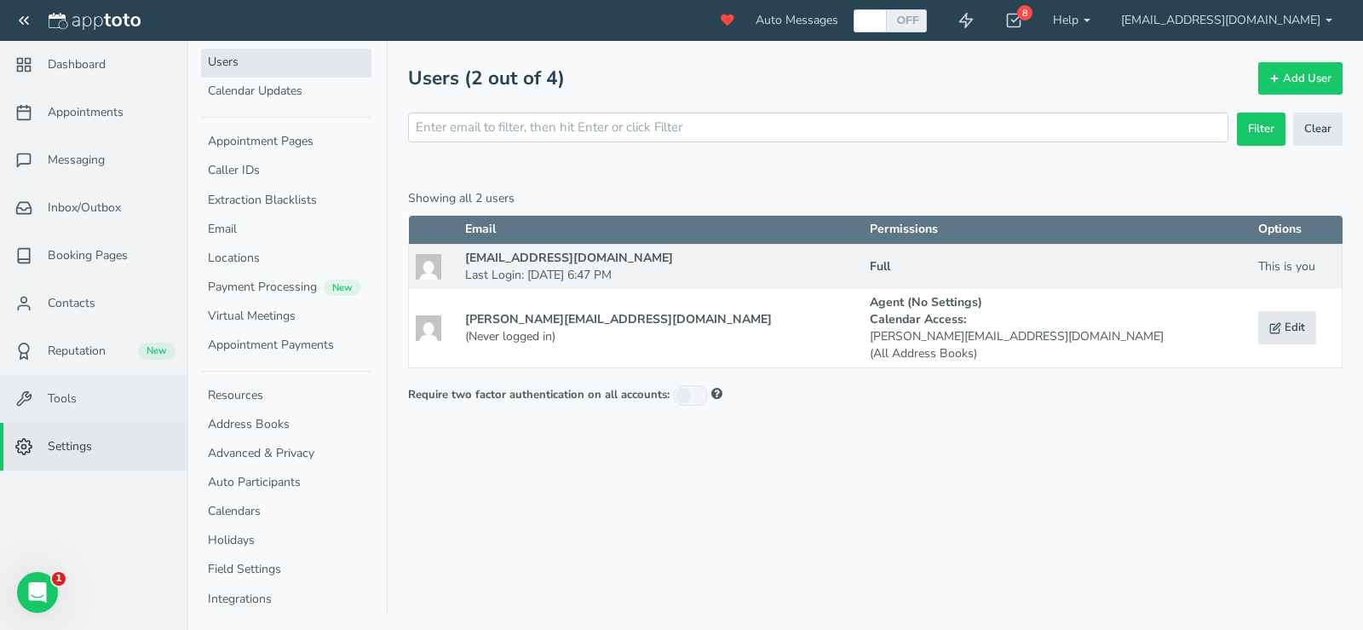
click at [83, 396] on link "Tools" at bounding box center [93, 399] width 187 height 48
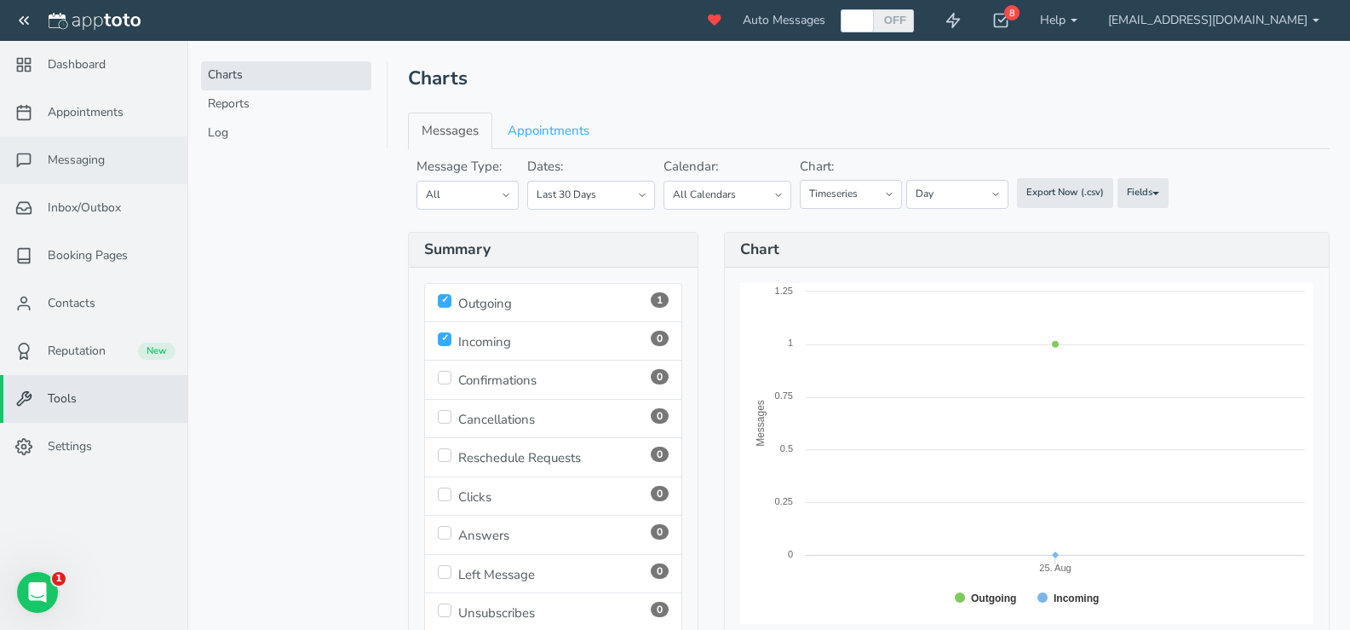
click at [107, 157] on link "Messaging" at bounding box center [93, 160] width 187 height 48
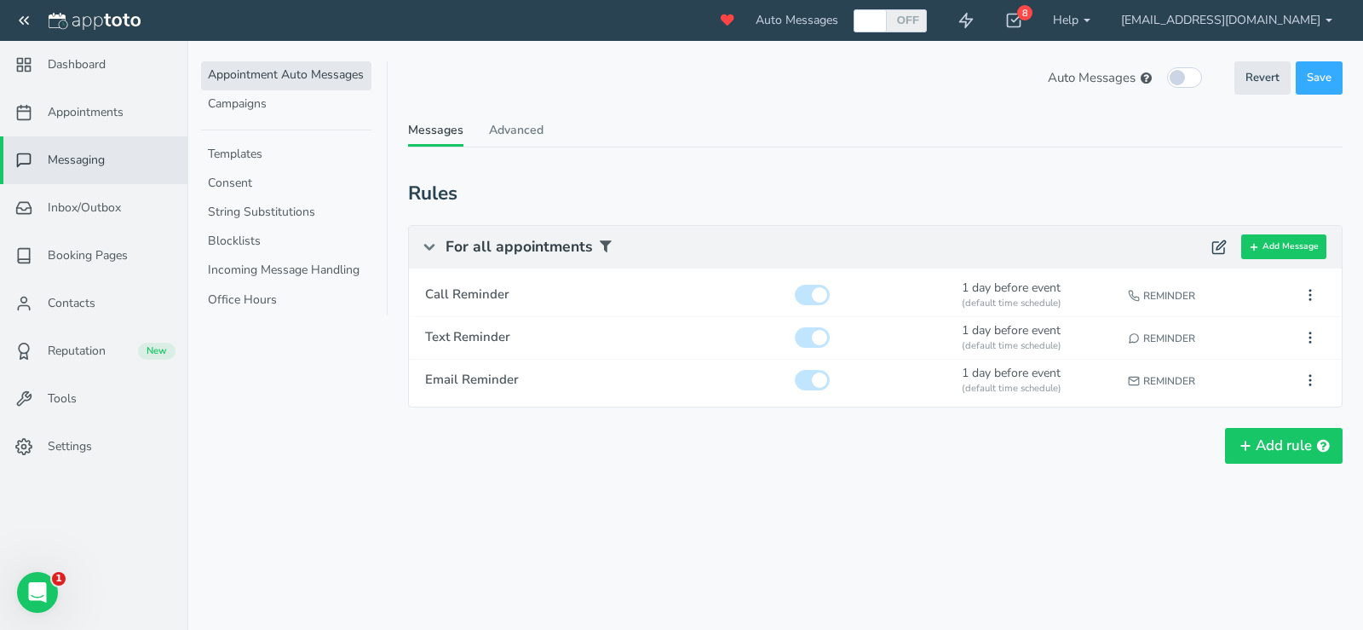
click at [541, 118] on div "Auto Messages (in this schedule) Revert Save Revert Save These Auto Messages ar…" at bounding box center [875, 291] width 935 height 461
click at [816, 296] on input "checkbox" at bounding box center [812, 295] width 35 height 20
checkbox input "false"
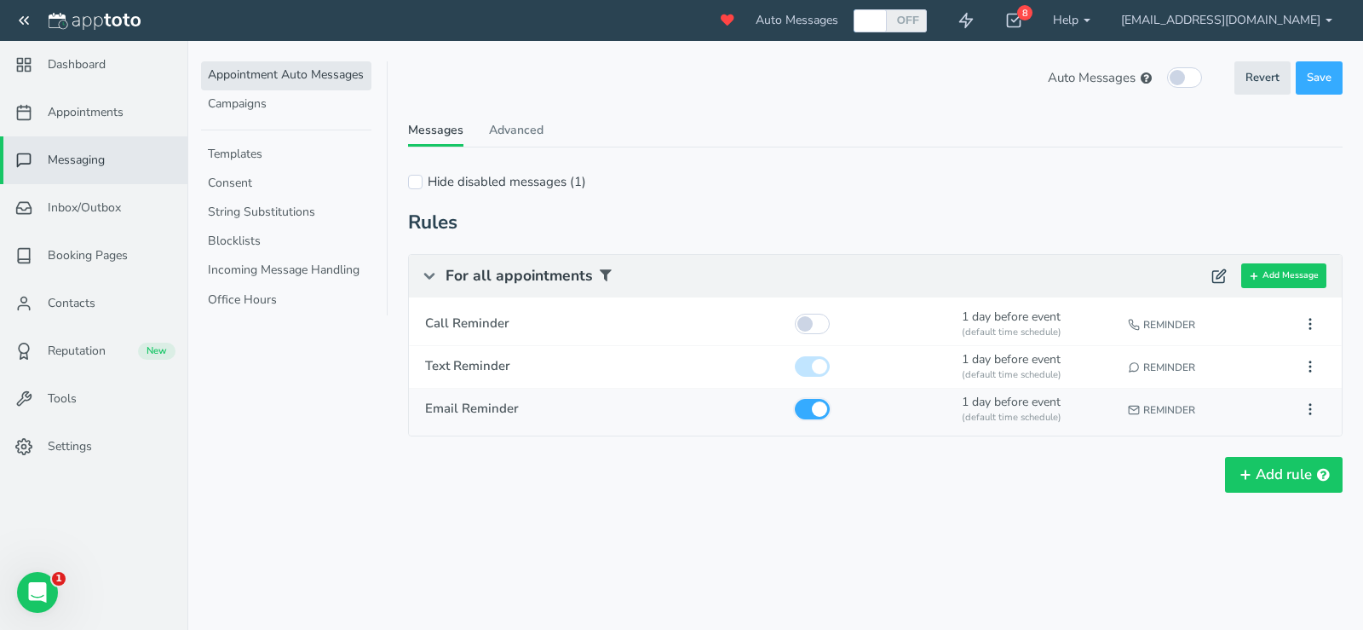
click at [823, 402] on input "checkbox" at bounding box center [812, 409] width 35 height 20
checkbox input "false"
click at [502, 127] on link "Advanced" at bounding box center [516, 134] width 55 height 25
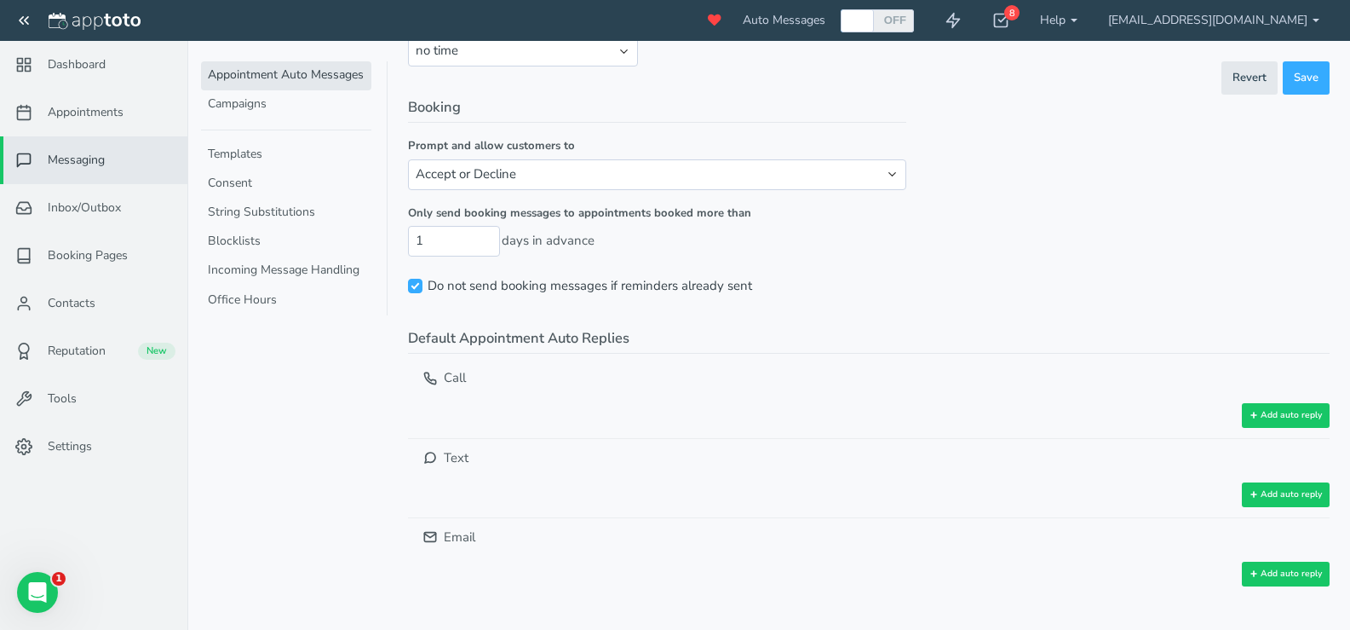
scroll to position [499, 0]
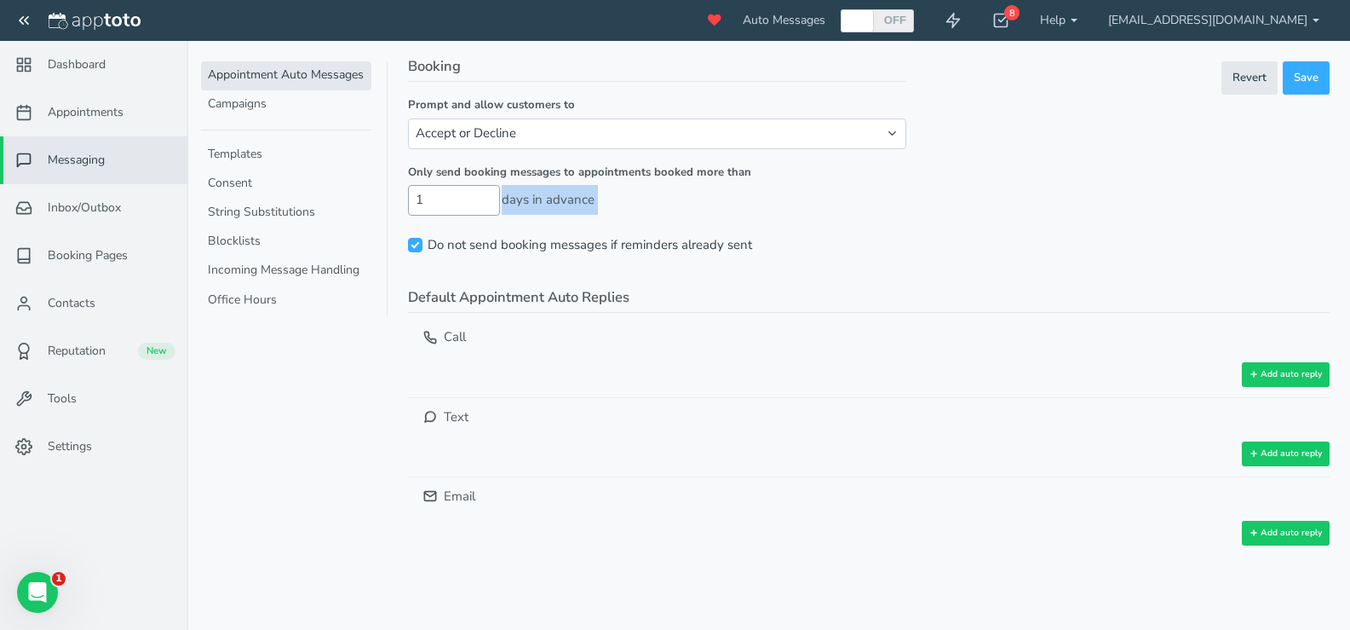
drag, startPoint x: 467, startPoint y: 216, endPoint x: 469, endPoint y: 202, distance: 14.6
click at [469, 207] on fieldset "Booking Prompt and allow customers to Accept or Decline Just Accept Do nothing …" at bounding box center [657, 158] width 498 height 204
click at [471, 202] on input "1" at bounding box center [454, 200] width 92 height 30
drag, startPoint x: 499, startPoint y: 207, endPoint x: 485, endPoint y: 208, distance: 14.5
click at [499, 208] on input "1" at bounding box center [454, 200] width 92 height 30
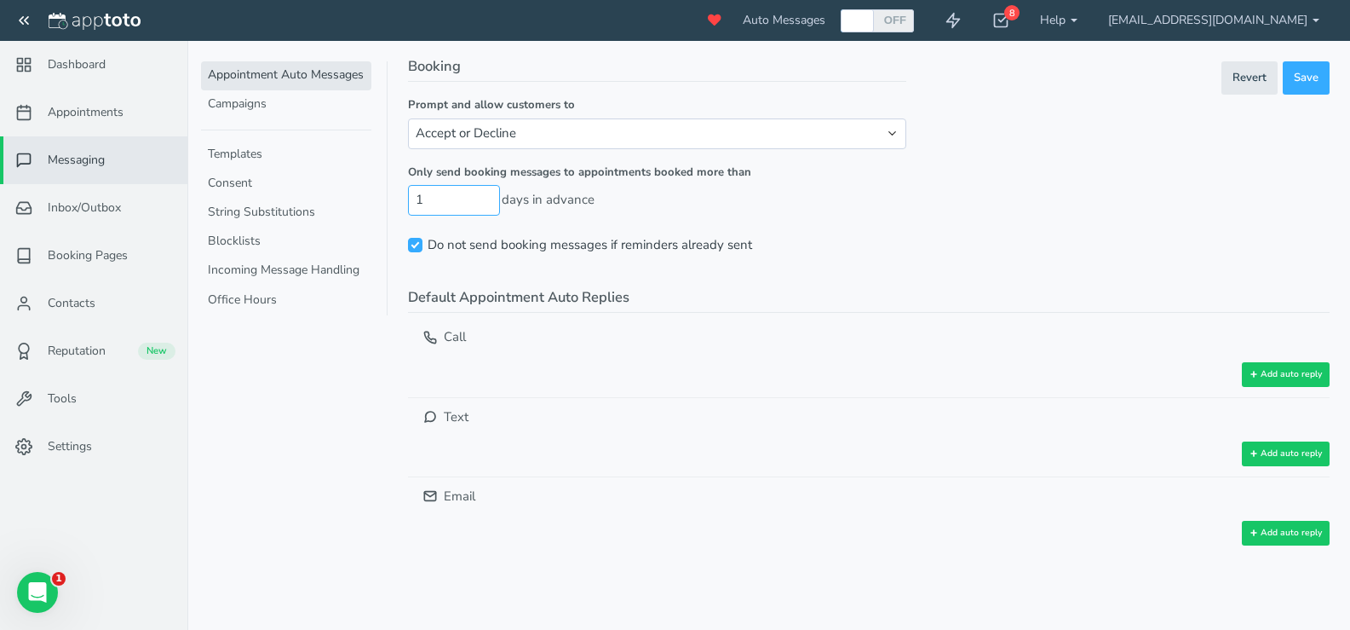
drag, startPoint x: 477, startPoint y: 207, endPoint x: 487, endPoint y: 201, distance: 11.8
click at [482, 205] on input "1" at bounding box center [454, 200] width 92 height 30
type input "0"
click at [487, 200] on input "0" at bounding box center [454, 200] width 92 height 30
click at [1128, 200] on div "Reminders Prompt and allow customers to Confirm, Cancel, or Request Reschedulin…" at bounding box center [869, 112] width 922 height 887
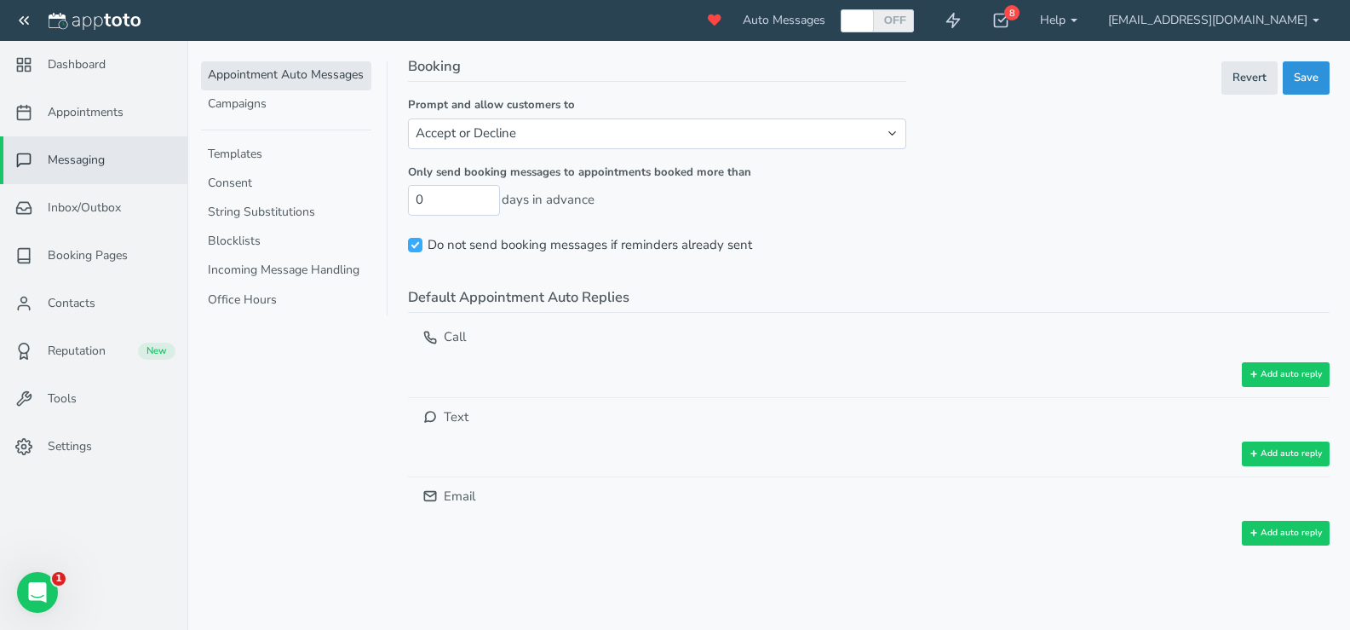
click at [1290, 81] on button "Save" at bounding box center [1306, 77] width 47 height 33
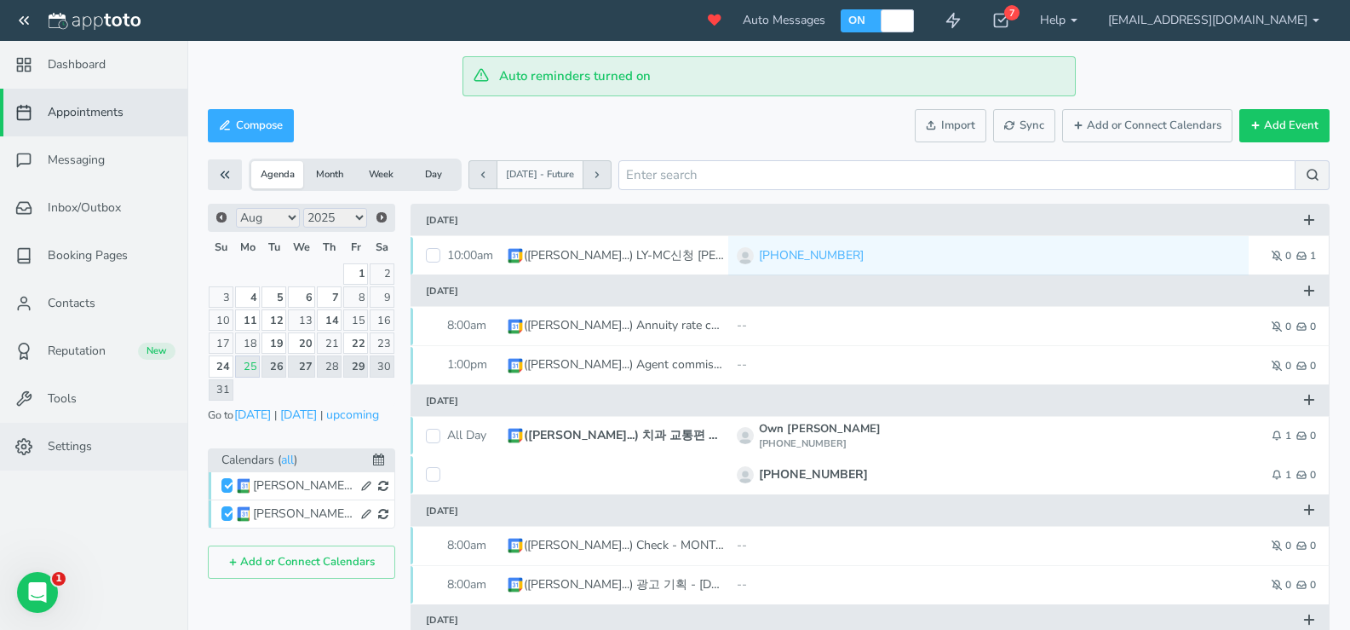
click at [101, 434] on link "Settings" at bounding box center [93, 447] width 187 height 48
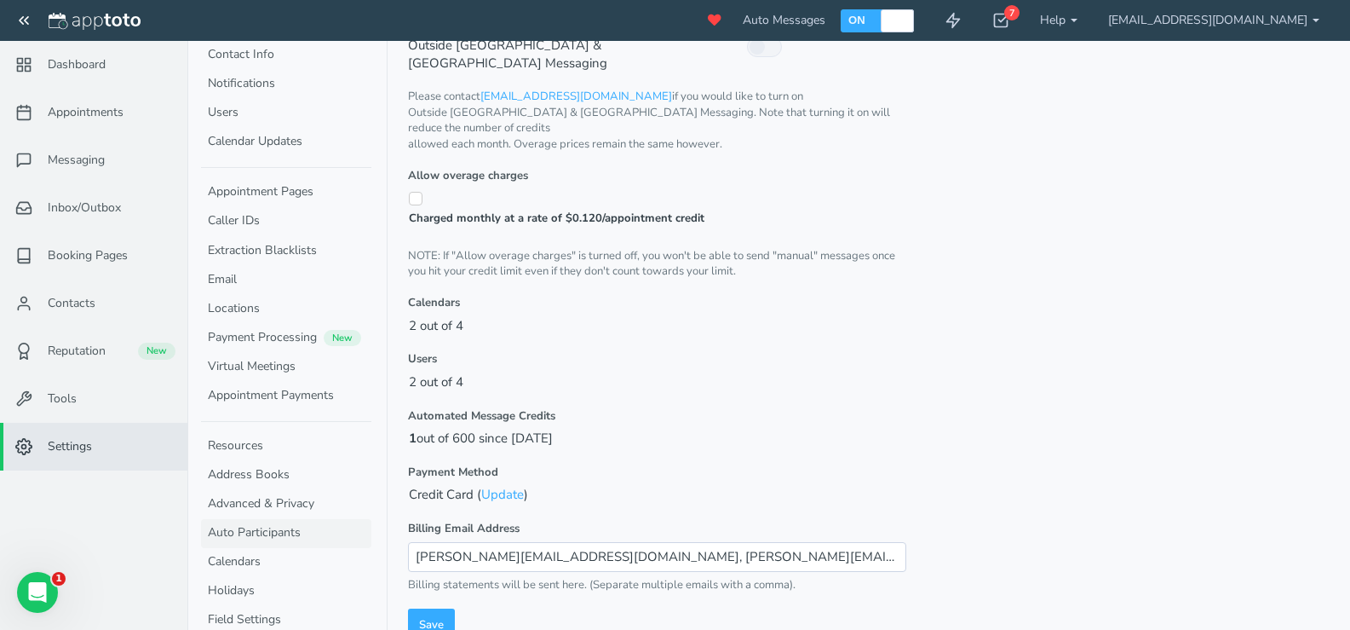
scroll to position [100, 0]
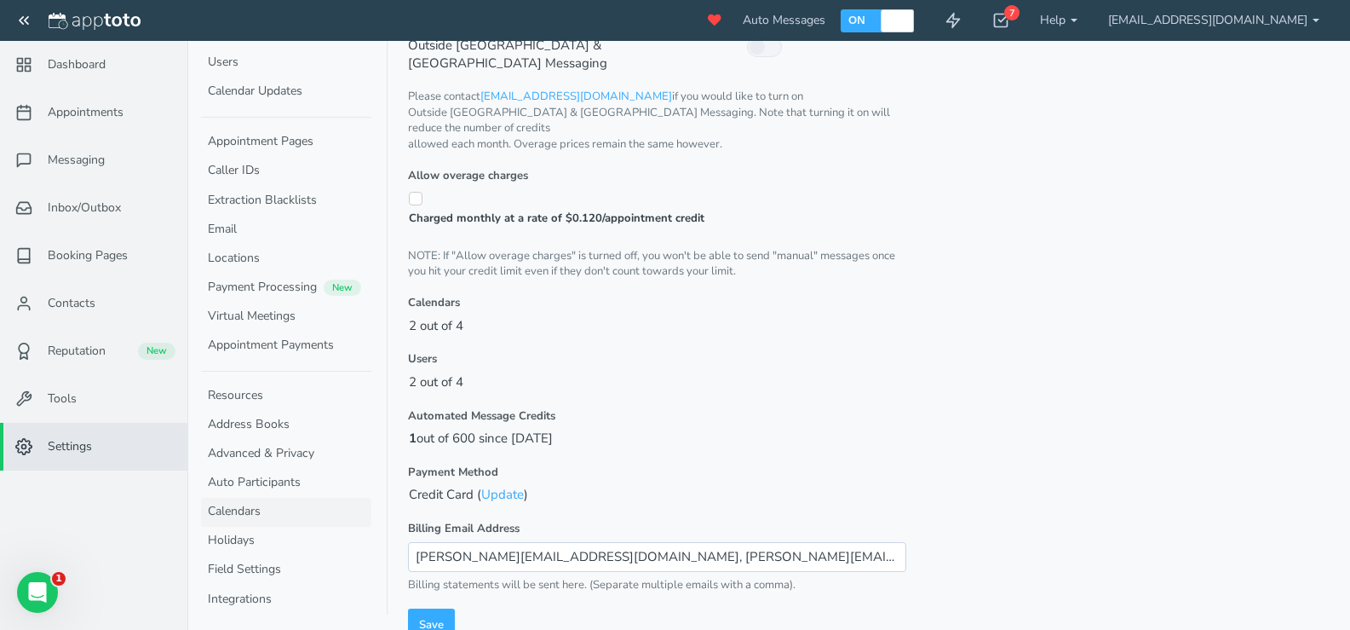
click at [281, 511] on link "Calendars" at bounding box center [286, 512] width 170 height 29
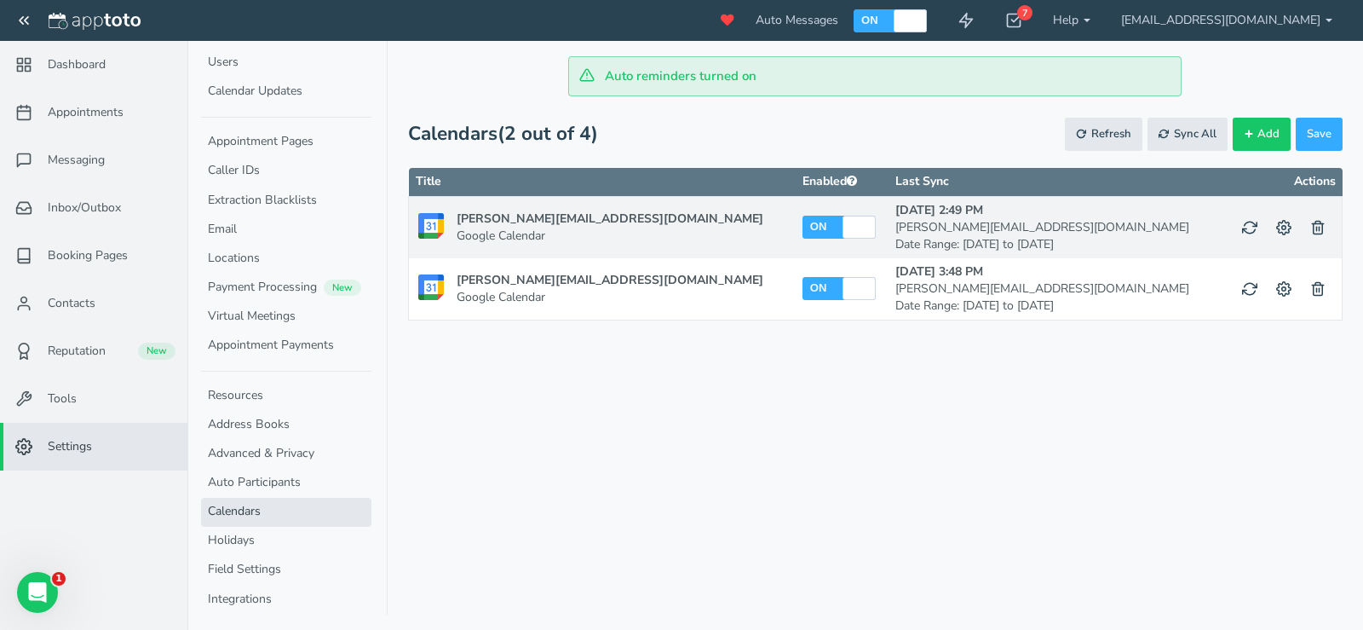
click at [803, 224] on div "OFF ON" at bounding box center [839, 227] width 73 height 23
click at [845, 227] on div at bounding box center [859, 227] width 28 height 23
click at [1289, 227] on icon at bounding box center [1283, 227] width 15 height 15
checkbox input "true"
type input "[PERSON_NAME][EMAIL_ADDRESS][DOMAIN_NAME]"
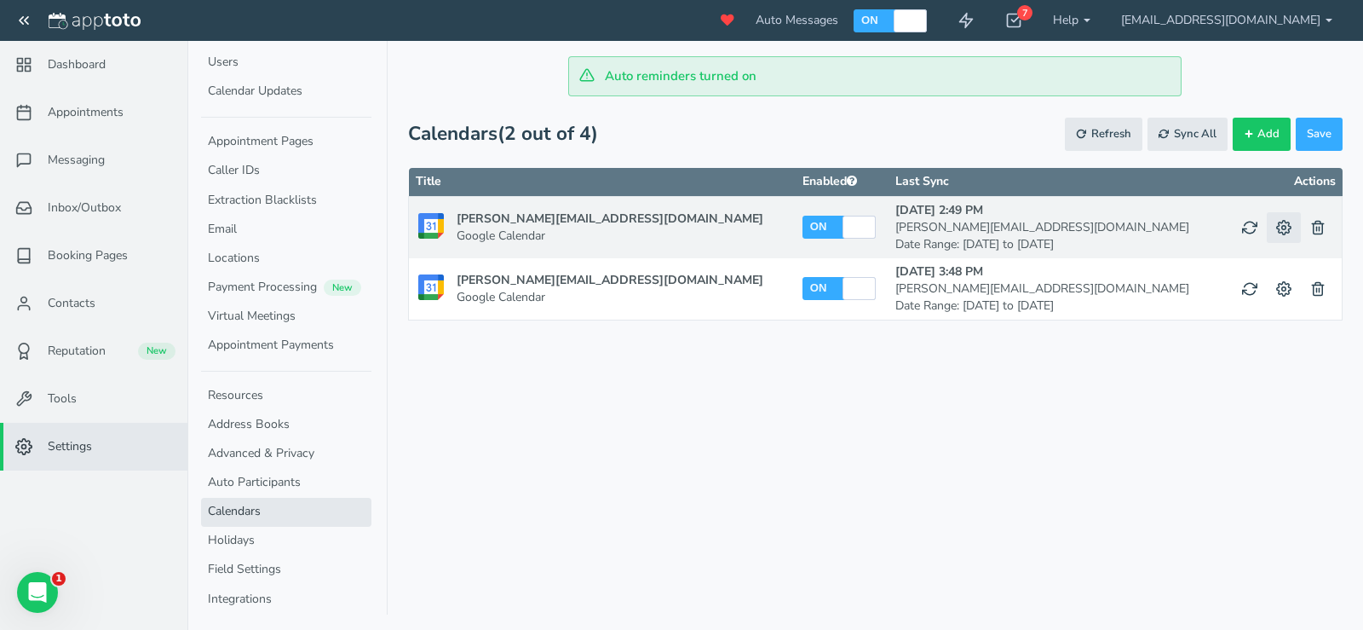
select select "object:null"
select select "?"
select select "string:America/Los_Angeles"
select select "?"
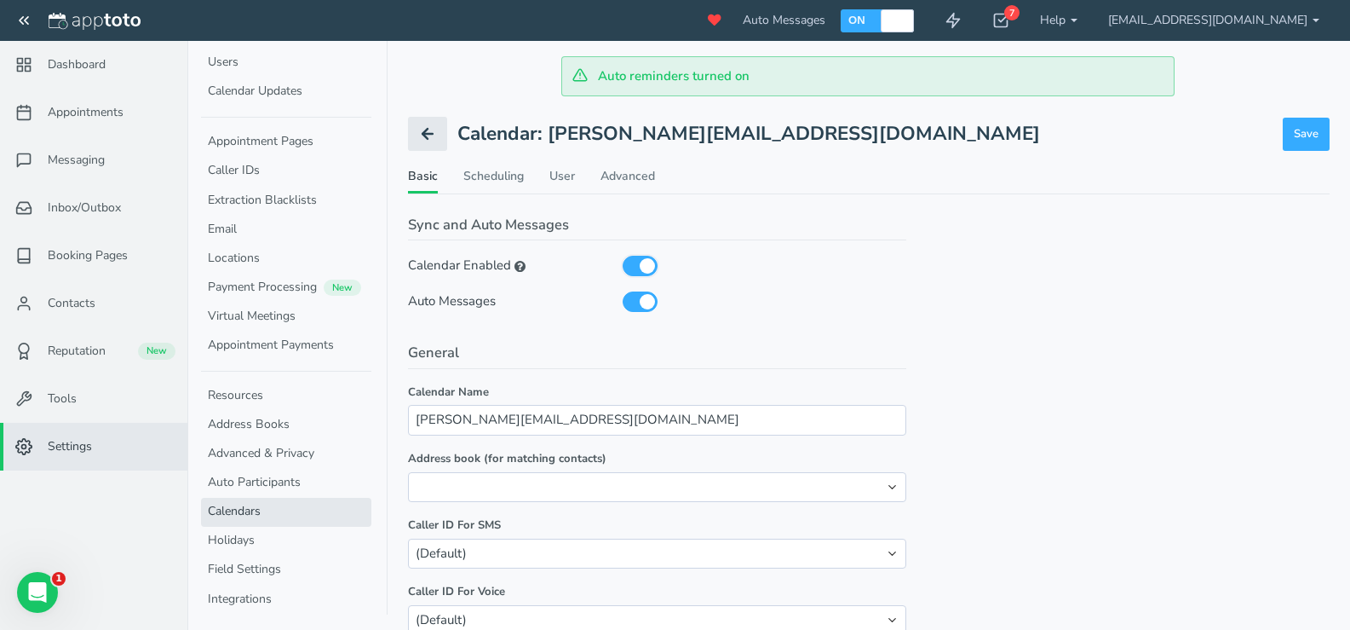
click at [657, 267] on input "checkbox" at bounding box center [640, 266] width 35 height 20
checkbox input "false"
click at [431, 130] on icon at bounding box center [427, 133] width 17 height 17
